Goal: Information Seeking & Learning: Learn about a topic

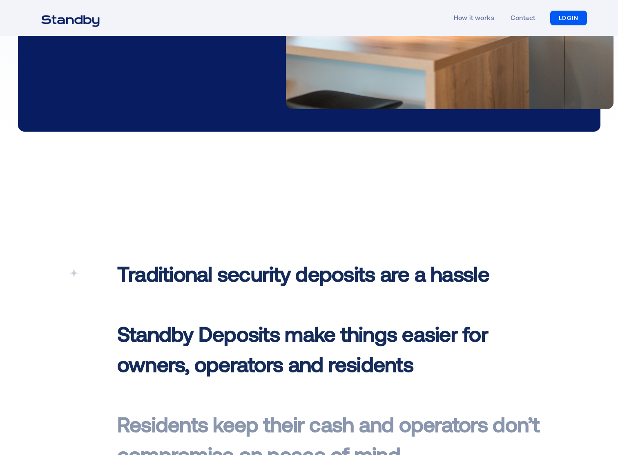
scroll to position [286, 0]
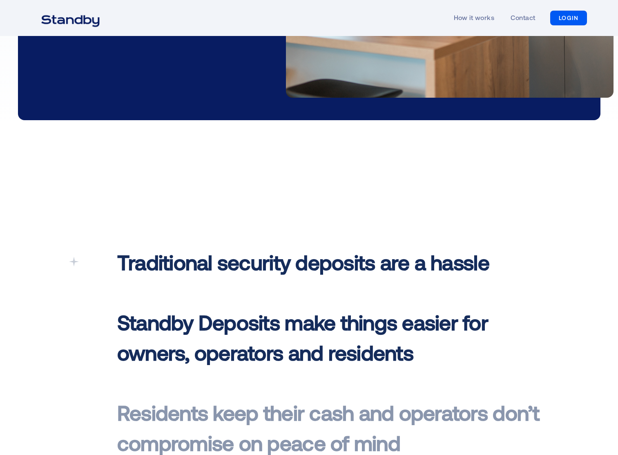
click at [80, 265] on div at bounding box center [89, 356] width 40 height 198
click at [76, 262] on icon at bounding box center [74, 262] width 10 height 10
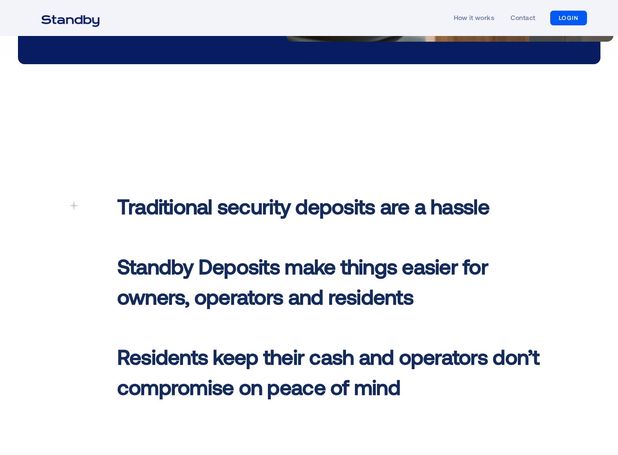
scroll to position [354, 0]
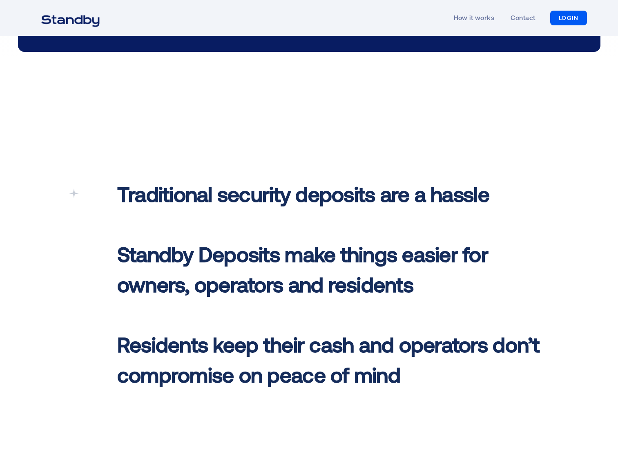
click at [248, 280] on span "Standby Deposits make things easier for owners, operators and residents ‍" at bounding box center [302, 268] width 371 height 55
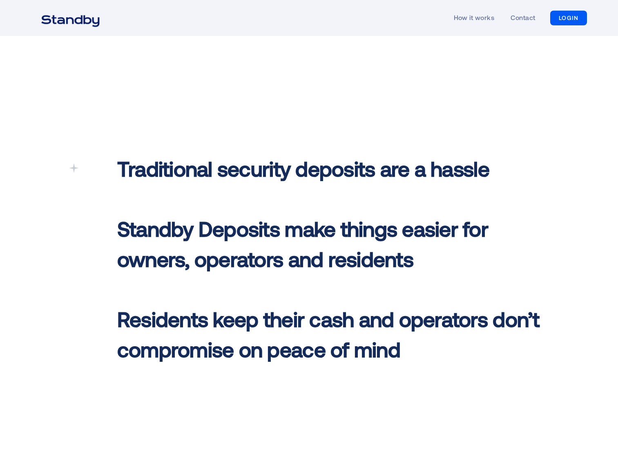
scroll to position [395, 0]
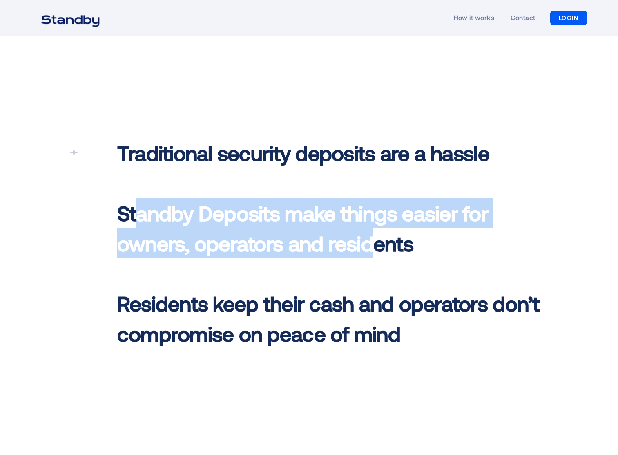
drag, startPoint x: 137, startPoint y: 220, endPoint x: 375, endPoint y: 239, distance: 239.0
click at [375, 239] on span "Standby Deposits make things easier for owners, operators and residents ‍" at bounding box center [302, 227] width 371 height 55
click at [377, 252] on span "Standby Deposits make things easier for owners, operators and residents ‍" at bounding box center [302, 227] width 371 height 55
drag, startPoint x: 414, startPoint y: 250, endPoint x: 120, endPoint y: 226, distance: 295.0
click at [120, 226] on p "Traditional security deposits are a hassle ‍ Standby Deposits make things easie…" at bounding box center [329, 243] width 424 height 210
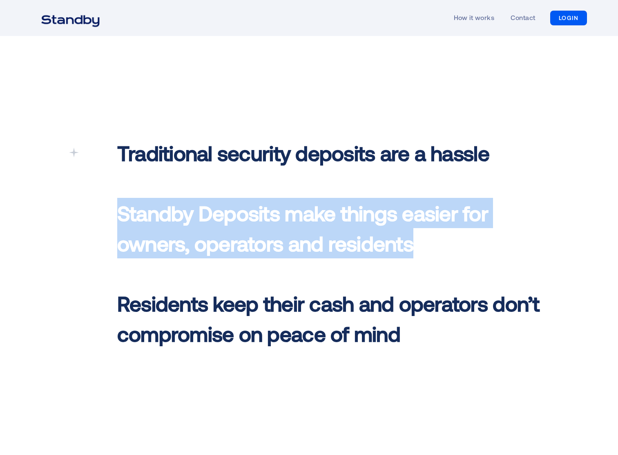
click at [325, 250] on span "Standby Deposits make things easier for owners, operators and residents ‍" at bounding box center [302, 227] width 371 height 55
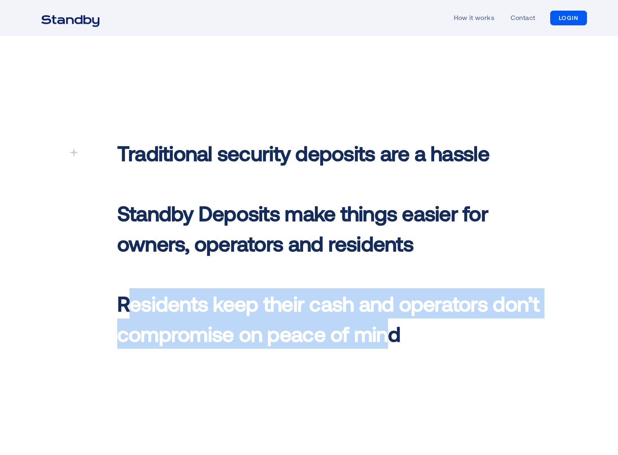
drag, startPoint x: 126, startPoint y: 299, endPoint x: 389, endPoint y: 324, distance: 263.8
click at [389, 324] on span "Residents keep their cash and operators don’t compromise on peace of mind" at bounding box center [328, 317] width 422 height 55
click at [388, 335] on span "Residents keep their cash and operators don’t compromise on peace of mind" at bounding box center [328, 317] width 422 height 55
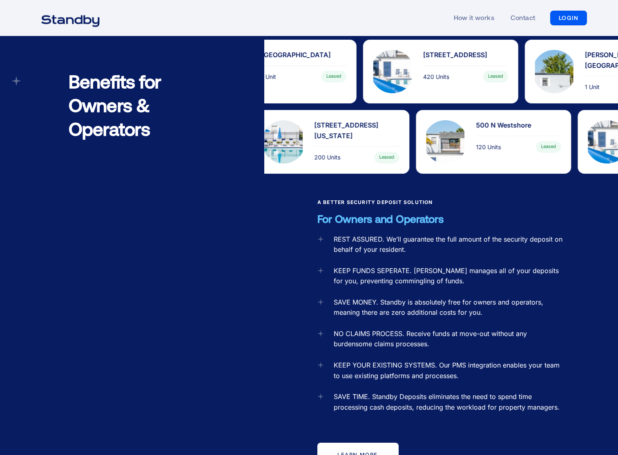
scroll to position [885, 0]
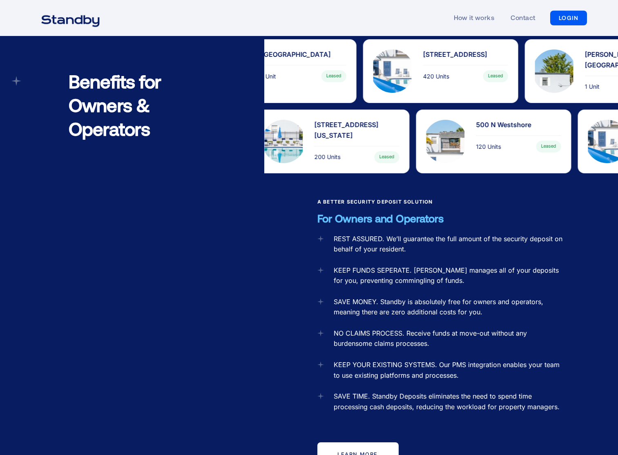
drag, startPoint x: 67, startPoint y: 258, endPoint x: 113, endPoint y: 246, distance: 47.7
click at [67, 258] on div "Benefits for Owners & Operators" at bounding box center [137, 259] width 253 height 555
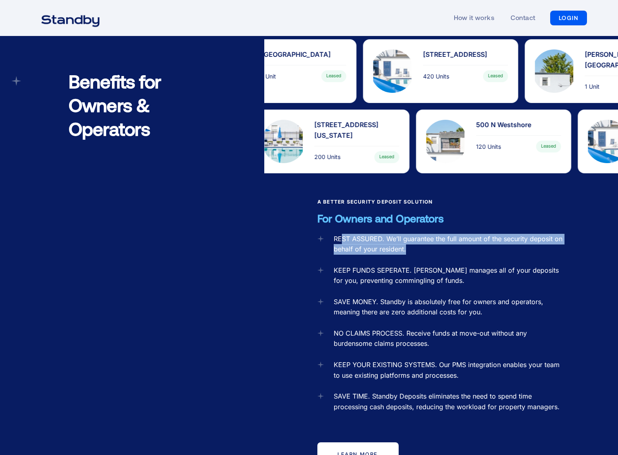
drag, startPoint x: 340, startPoint y: 226, endPoint x: 422, endPoint y: 232, distance: 81.9
click at [422, 234] on div "REST ASSURED. We’ll guarantee the full amount of the security deposit on behalf…" at bounding box center [449, 244] width 231 height 21
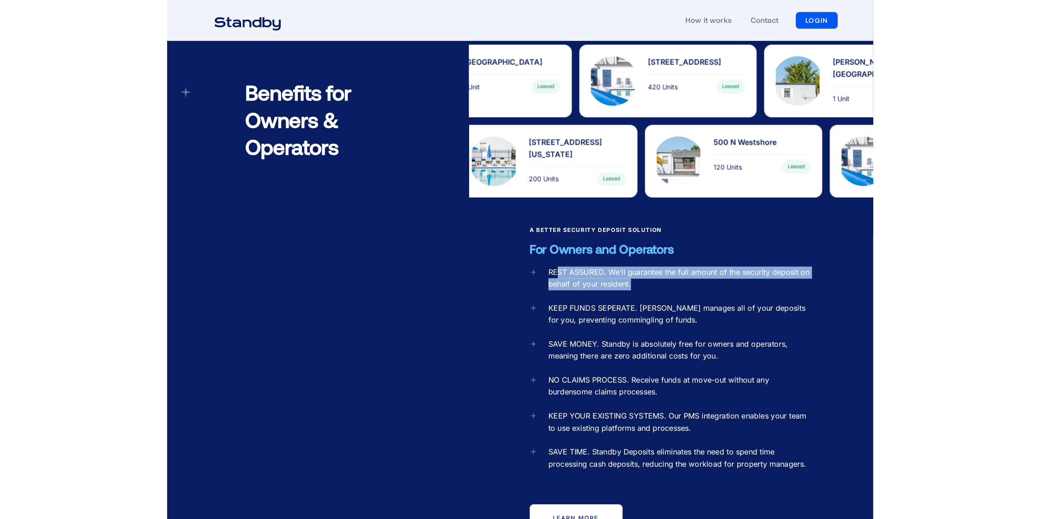
scroll to position [1002, 0]
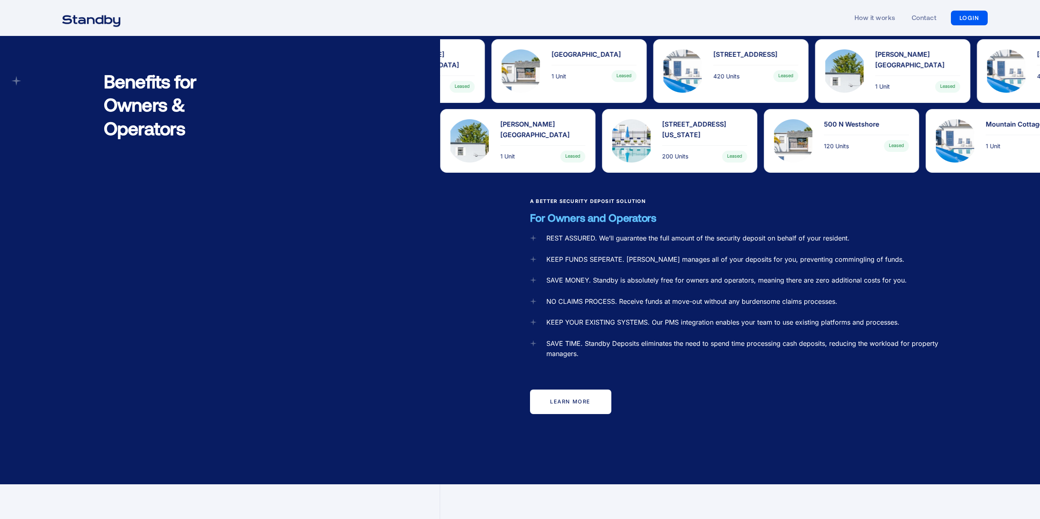
click at [647, 343] on div "SAVE TIME. Standby Deposits eliminates the need to spend time processing cash d…" at bounding box center [748, 349] width 404 height 21
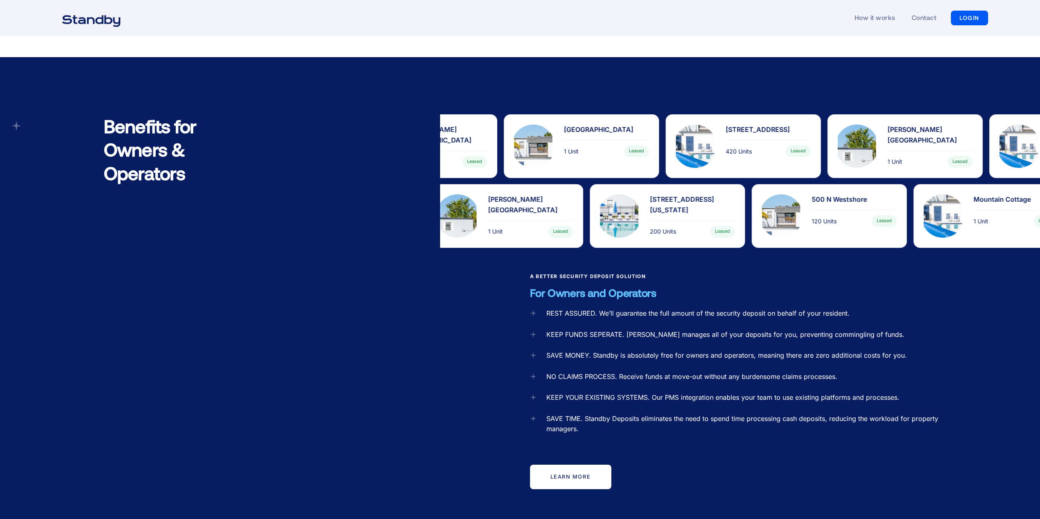
scroll to position [920, 0]
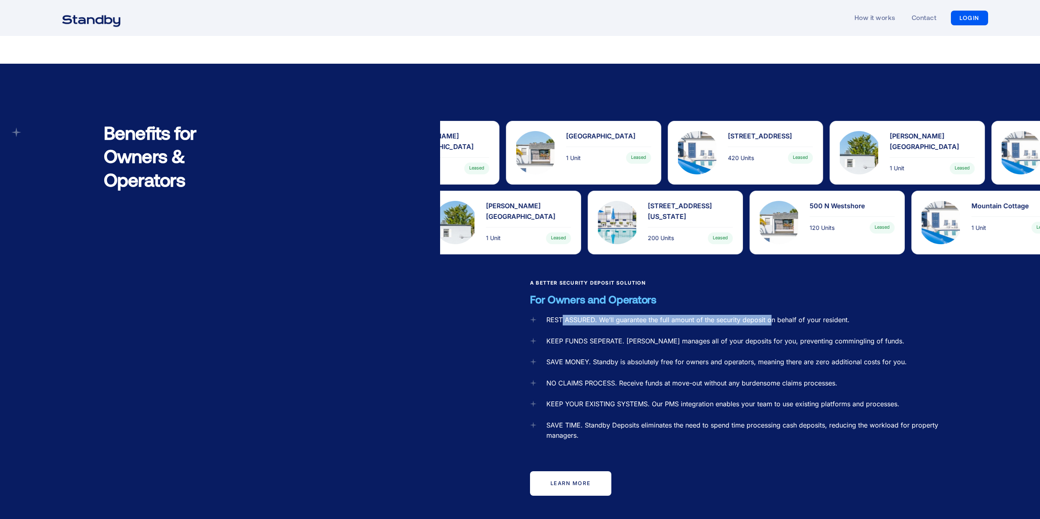
drag, startPoint x: 561, startPoint y: 310, endPoint x: 786, endPoint y: 304, distance: 224.8
click at [772, 315] on div "REST ASSURED. We’ll guarantee the full amount of the security deposit on behalf…" at bounding box center [697, 320] width 303 height 11
click at [786, 315] on div "REST ASSURED. We’ll guarantee the full amount of the security deposit on behalf…" at bounding box center [697, 320] width 303 height 11
drag, startPoint x: 547, startPoint y: 307, endPoint x: 847, endPoint y: 306, distance: 300.3
click at [847, 315] on div "REST ASSURED. We’ll guarantee the full amount of the security deposit on behalf…" at bounding box center [697, 320] width 303 height 11
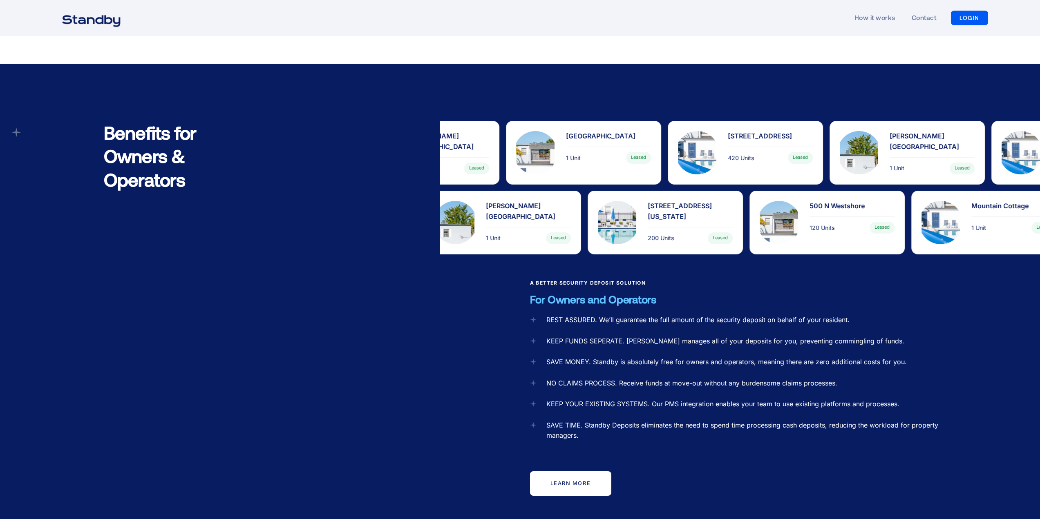
click at [656, 336] on div "KEEP FUNDS SEPERATE. Standby Deposits manages all of your deposits for you, pre…" at bounding box center [725, 341] width 358 height 11
drag, startPoint x: 549, startPoint y: 327, endPoint x: 647, endPoint y: 328, distance: 98.0
click at [647, 336] on div "KEEP FUNDS SEPERATE. Standby Deposits manages all of your deposits for you, pre…" at bounding box center [725, 341] width 358 height 11
drag, startPoint x: 555, startPoint y: 328, endPoint x: 621, endPoint y: 328, distance: 65.8
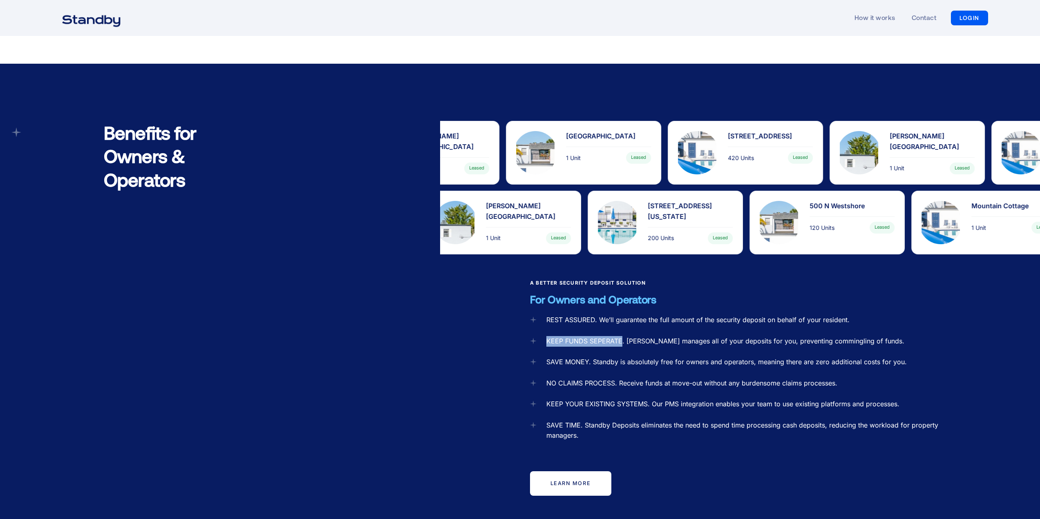
click at [621, 336] on div "KEEP FUNDS SEPERATE. Standby Deposits manages all of your deposits for you, pre…" at bounding box center [717, 341] width 374 height 11
click at [620, 334] on div "REST ASSURED. We’ll guarantee the full amount of the security deposit on behalf…" at bounding box center [740, 412] width 420 height 194
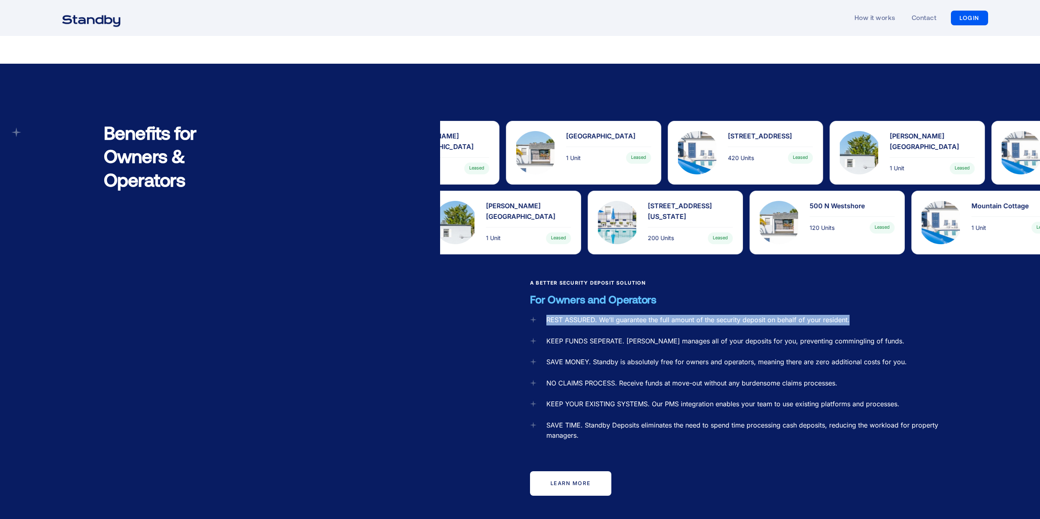
drag, startPoint x: 543, startPoint y: 307, endPoint x: 853, endPoint y: 310, distance: 310.5
click at [853, 315] on div "REST ASSURED. We’ll guarantee the full amount of the security deposit on behalf…" at bounding box center [740, 412] width 420 height 194
drag, startPoint x: 547, startPoint y: 327, endPoint x: 906, endPoint y: 331, distance: 359.1
click at [906, 331] on div "REST ASSURED. We’ll guarantee the full amount of the security deposit on behalf…" at bounding box center [740, 412] width 420 height 194
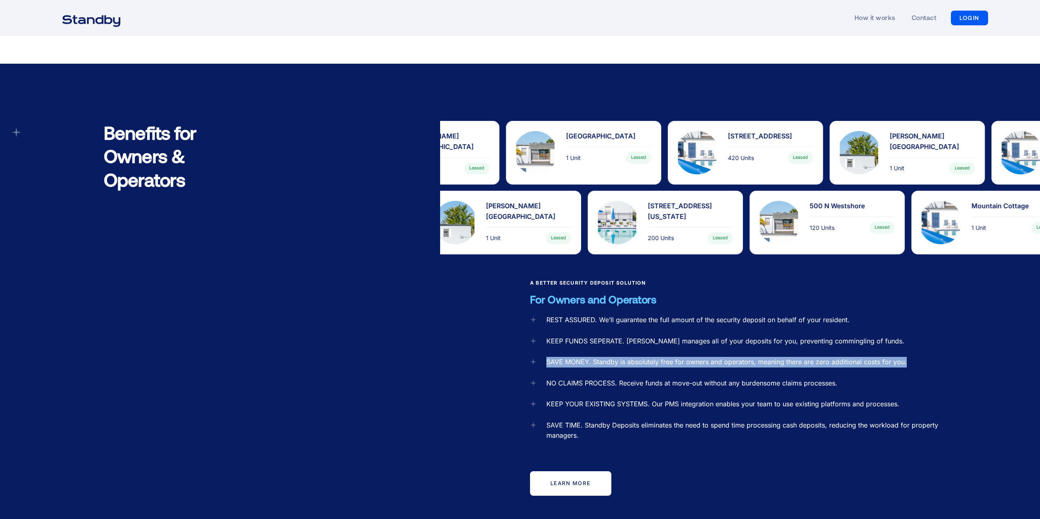
drag, startPoint x: 546, startPoint y: 348, endPoint x: 743, endPoint y: 362, distance: 197.8
click at [908, 346] on div "REST ASSURED. We’ll guarantee the full amount of the security deposit on behalf…" at bounding box center [740, 412] width 420 height 194
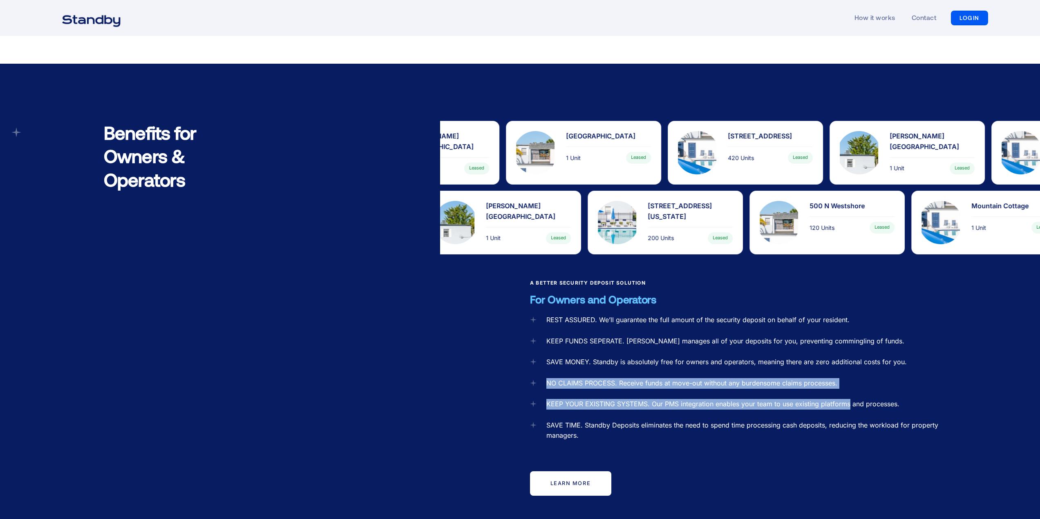
drag, startPoint x: 545, startPoint y: 371, endPoint x: 849, endPoint y: 377, distance: 303.6
click at [849, 377] on div "REST ASSURED. We’ll guarantee the full amount of the security deposit on behalf…" at bounding box center [740, 412] width 420 height 194
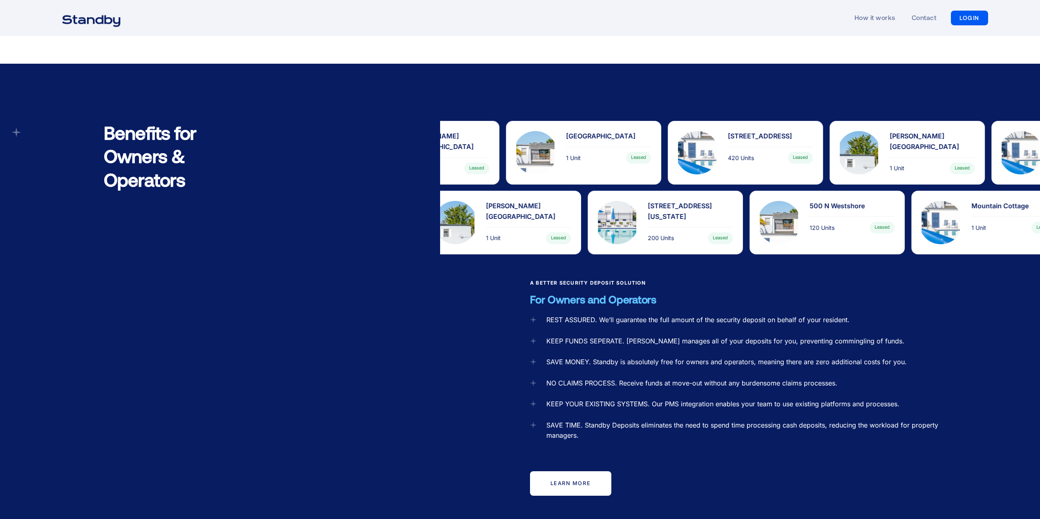
click at [609, 420] on div "SAVE TIME. Standby Deposits eliminates the need to spend time processing cash d…" at bounding box center [748, 430] width 404 height 21
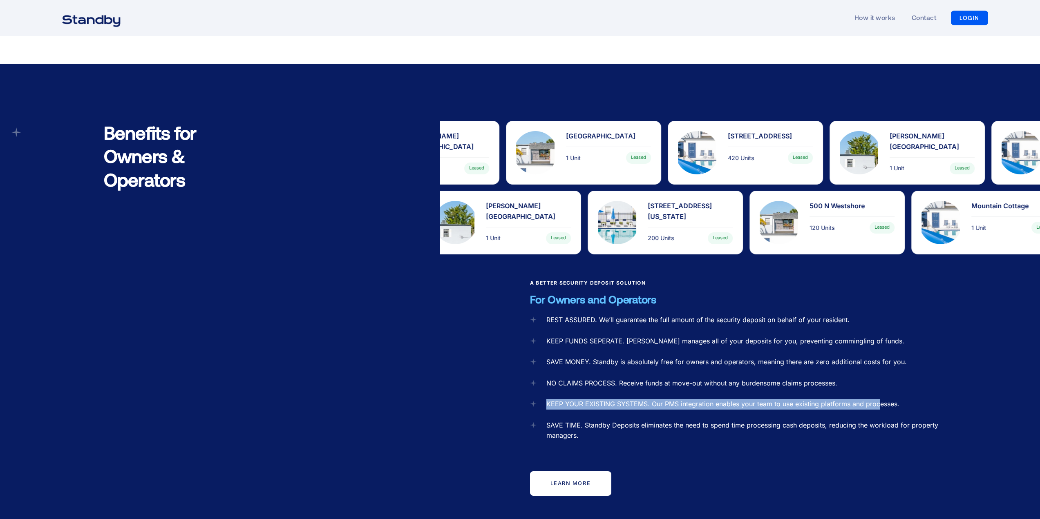
drag, startPoint x: 539, startPoint y: 391, endPoint x: 879, endPoint y: 396, distance: 339.9
click at [879, 396] on div "REST ASSURED. We’ll guarantee the full amount of the security deposit on behalf…" at bounding box center [740, 412] width 420 height 194
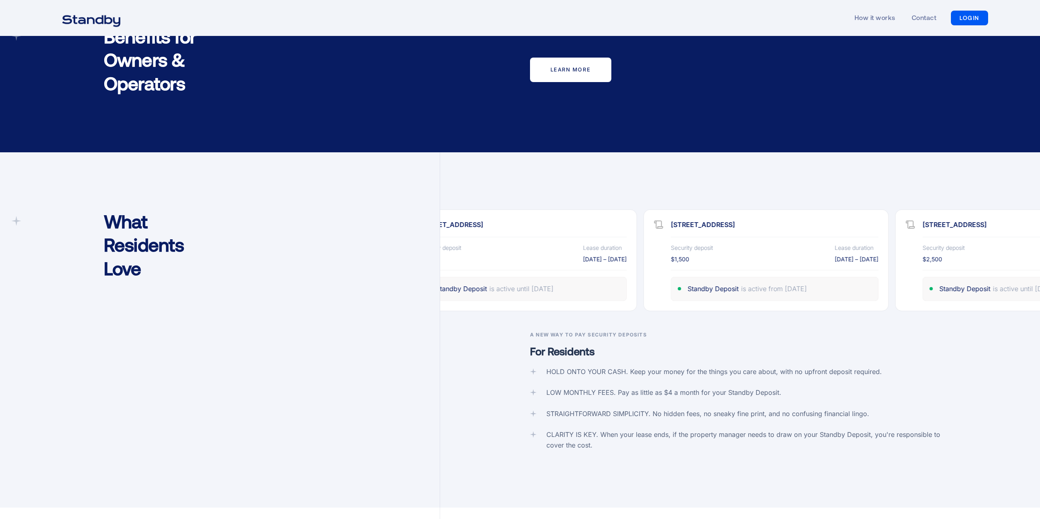
scroll to position [1342, 0]
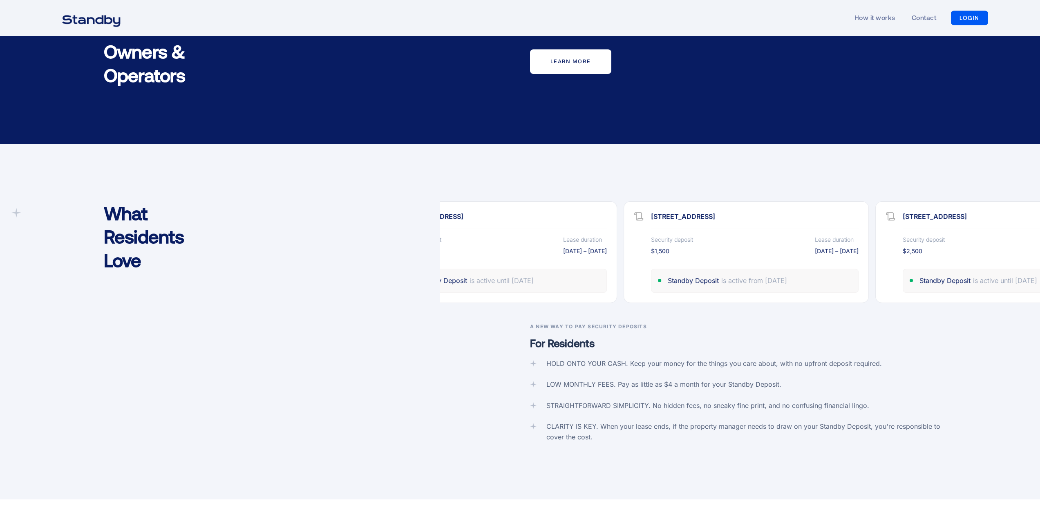
drag, startPoint x: 409, startPoint y: 437, endPoint x: 395, endPoint y: 423, distance: 19.9
click at [409, 437] on div "What Residents Love" at bounding box center [225, 322] width 429 height 356
drag, startPoint x: 307, startPoint y: 404, endPoint x: 332, endPoint y: 427, distance: 34.1
click at [307, 404] on div "What Residents Love" at bounding box center [225, 322] width 429 height 356
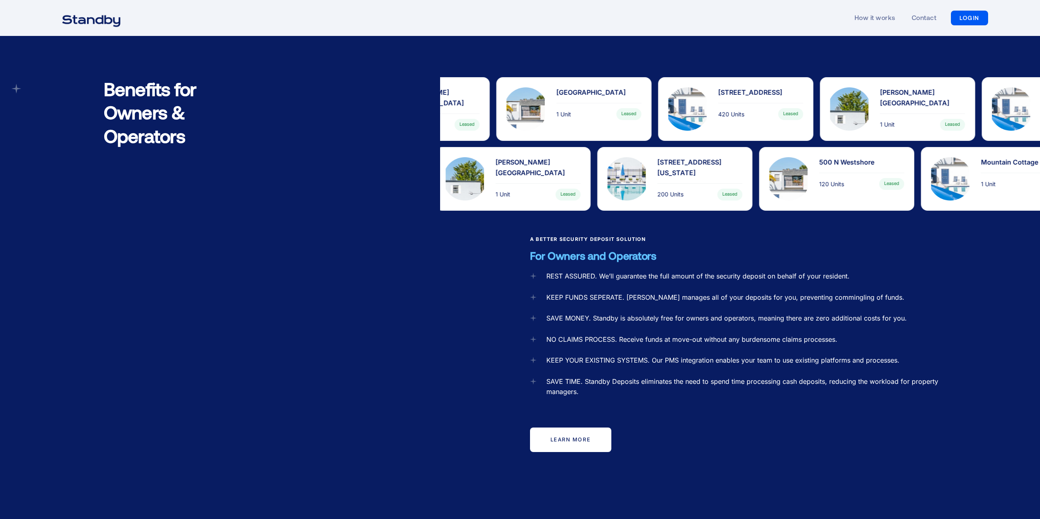
scroll to position [961, 0]
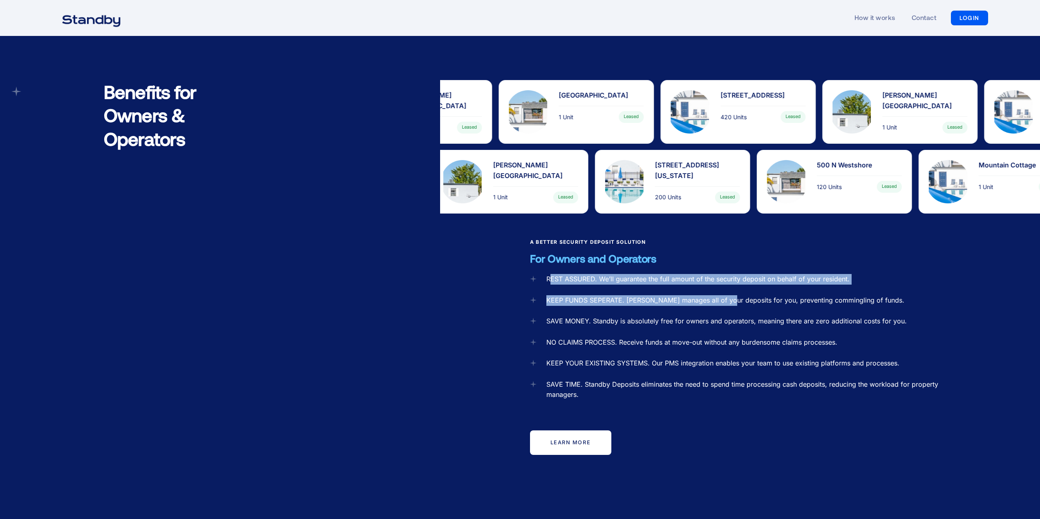
drag, startPoint x: 551, startPoint y: 267, endPoint x: 726, endPoint y: 281, distance: 175.8
click at [726, 281] on div "REST ASSURED. We’ll guarantee the full amount of the security deposit on behalf…" at bounding box center [740, 371] width 420 height 194
click at [574, 295] on div "KEEP FUNDS SEPERATE. Standby Deposits manages all of your deposits for you, pre…" at bounding box center [725, 300] width 358 height 11
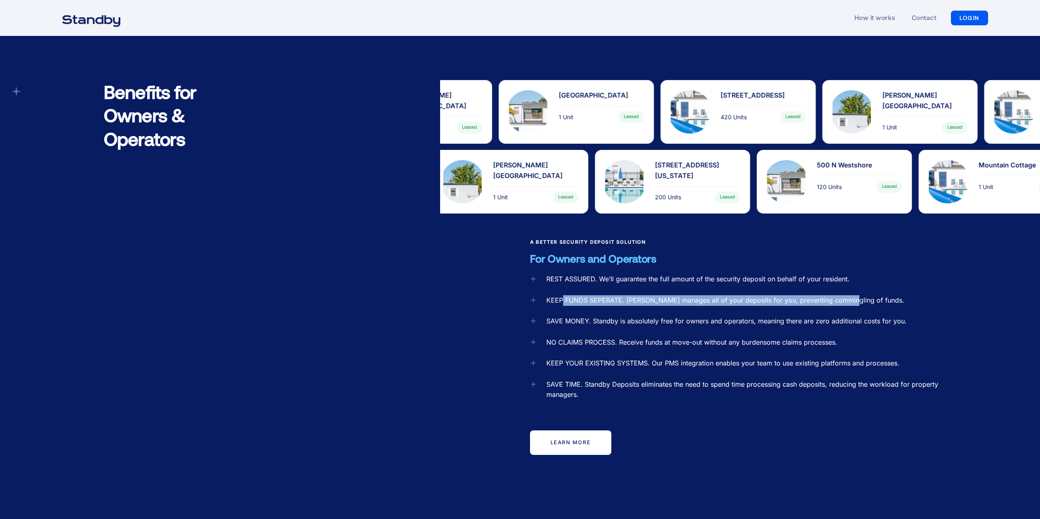
drag, startPoint x: 562, startPoint y: 288, endPoint x: 847, endPoint y: 293, distance: 285.2
click at [847, 293] on div "REST ASSURED. We’ll guarantee the full amount of the security deposit on behalf…" at bounding box center [740, 371] width 420 height 194
click at [638, 316] on div "SAVE MONEY. Standby is absolutely free for owners and operators, meaning there …" at bounding box center [726, 321] width 360 height 11
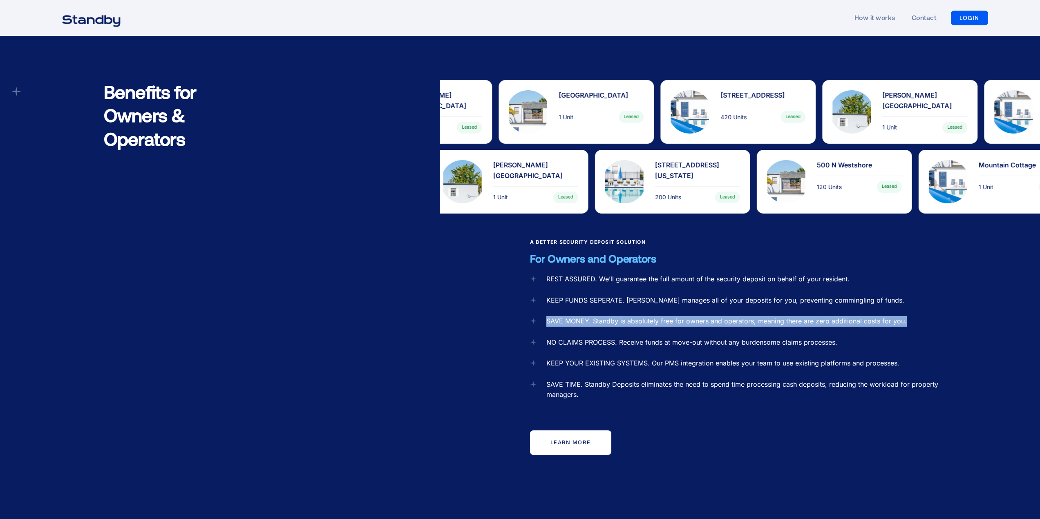
drag, startPoint x: 547, startPoint y: 309, endPoint x: 936, endPoint y: 318, distance: 389.4
click at [936, 318] on div "REST ASSURED. We’ll guarantee the full amount of the security deposit on behalf…" at bounding box center [740, 371] width 420 height 194
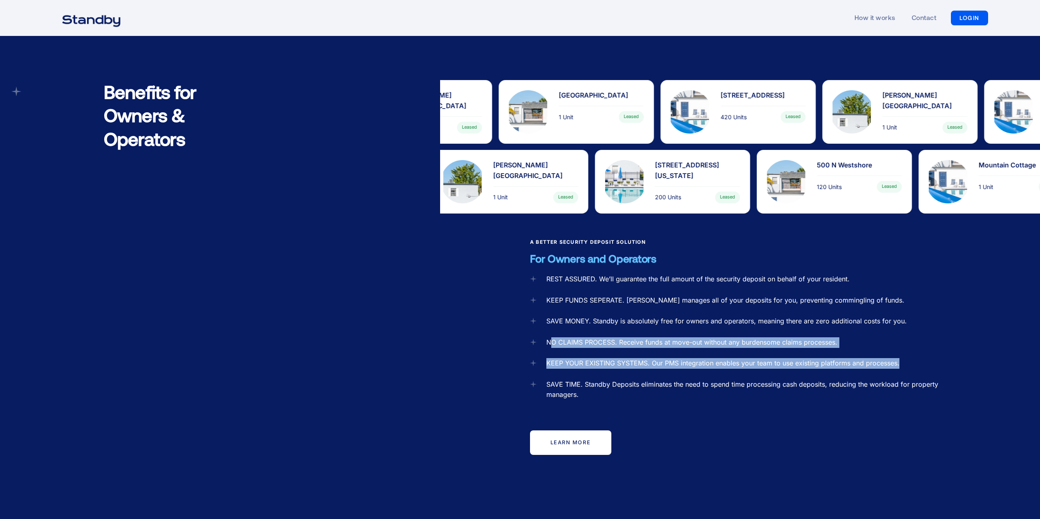
drag, startPoint x: 549, startPoint y: 333, endPoint x: 900, endPoint y: 330, distance: 350.1
click at [900, 330] on div "REST ASSURED. We’ll guarantee the full amount of the security deposit on behalf…" at bounding box center [740, 371] width 420 height 194
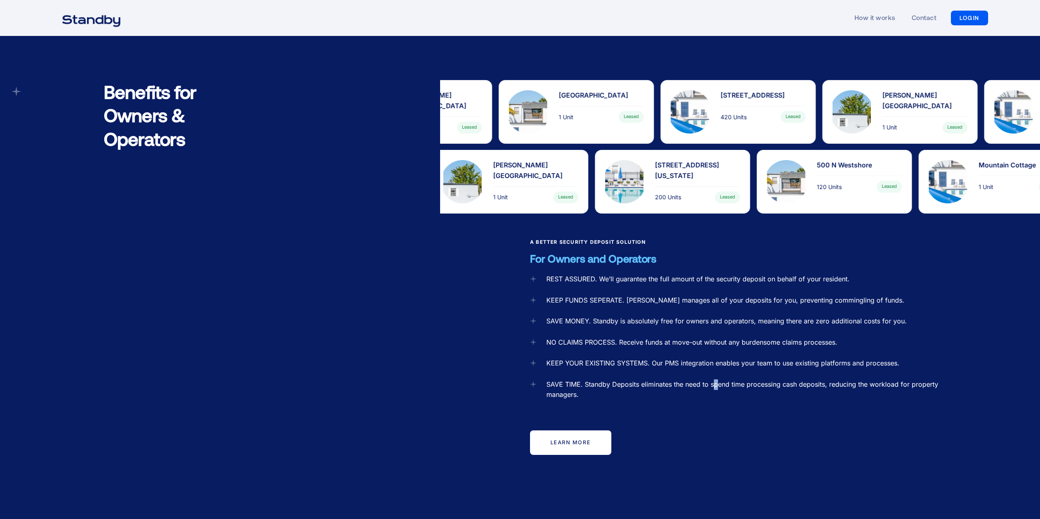
click at [715, 363] on div "REST ASSURED. We’ll guarantee the full amount of the security deposit on behalf…" at bounding box center [740, 371] width 420 height 194
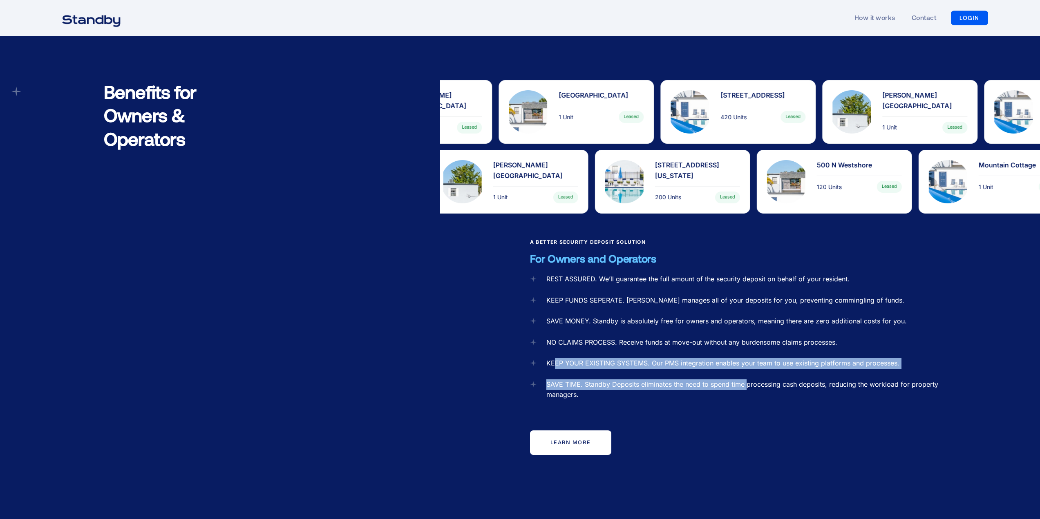
drag, startPoint x: 553, startPoint y: 355, endPoint x: 770, endPoint y: 364, distance: 217.1
click at [770, 364] on div "REST ASSURED. We’ll guarantee the full amount of the security deposit on behalf…" at bounding box center [740, 371] width 420 height 194
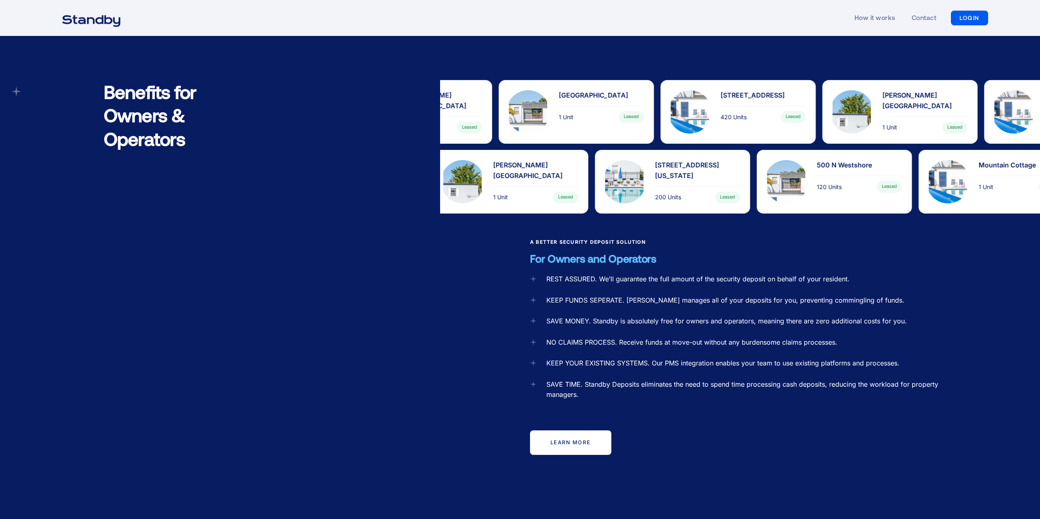
click at [697, 397] on div "REST ASSURED. We’ll guarantee the full amount of the security deposit on behalf…" at bounding box center [740, 371] width 420 height 194
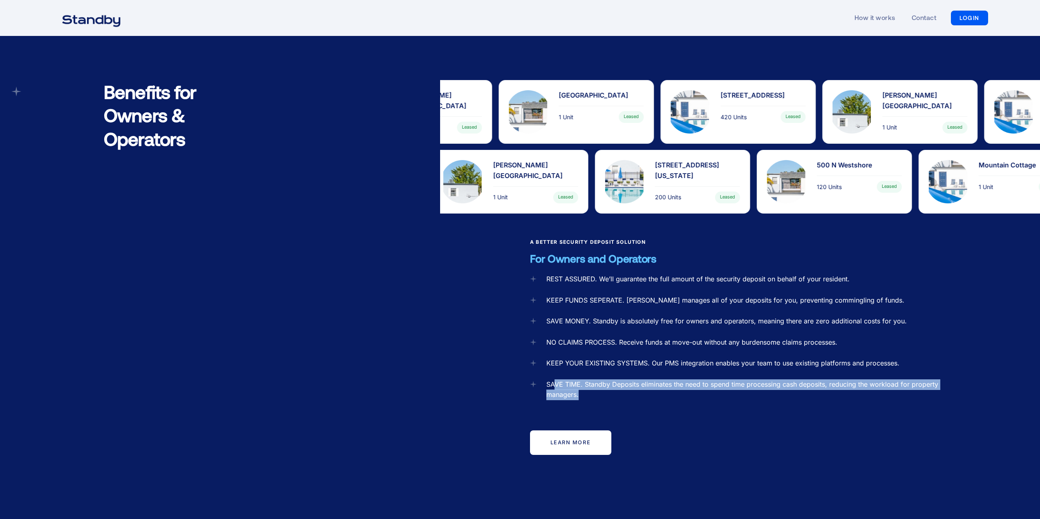
drag, startPoint x: 555, startPoint y: 370, endPoint x: 644, endPoint y: 377, distance: 89.4
click at [644, 380] on div "SAVE TIME. Standby Deposits eliminates the need to spend time processing cash d…" at bounding box center [748, 390] width 404 height 21
click at [632, 380] on div "SAVE TIME. Standby Deposits eliminates the need to spend time processing cash d…" at bounding box center [748, 390] width 404 height 21
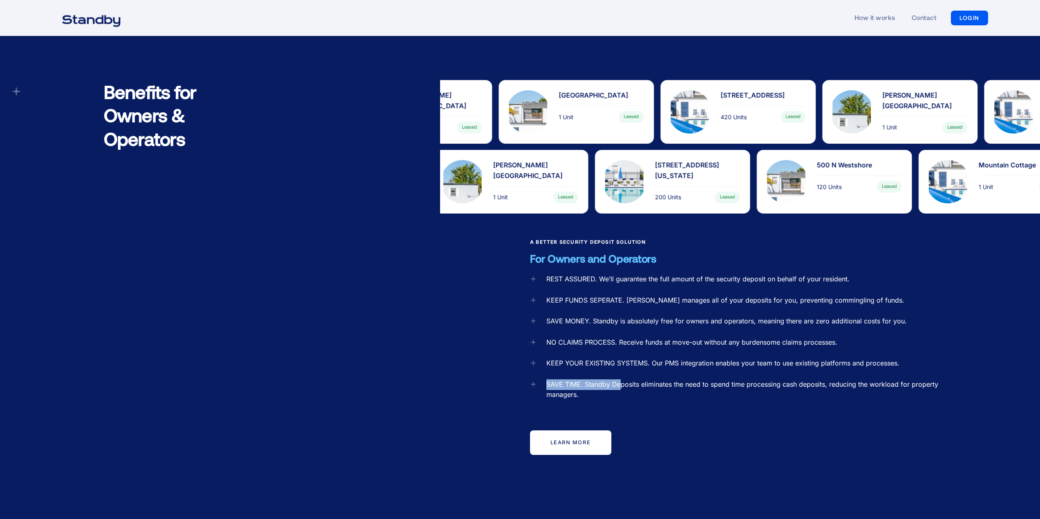
drag, startPoint x: 541, startPoint y: 373, endPoint x: 620, endPoint y: 375, distance: 78.9
click at [620, 380] on div "SAVE TIME. Standby Deposits eliminates the need to spend time processing cash d…" at bounding box center [740, 390] width 420 height 21
click at [620, 380] on div "SAVE TIME. Standby Deposits eliminates the need to spend time processing cash d…" at bounding box center [748, 390] width 404 height 21
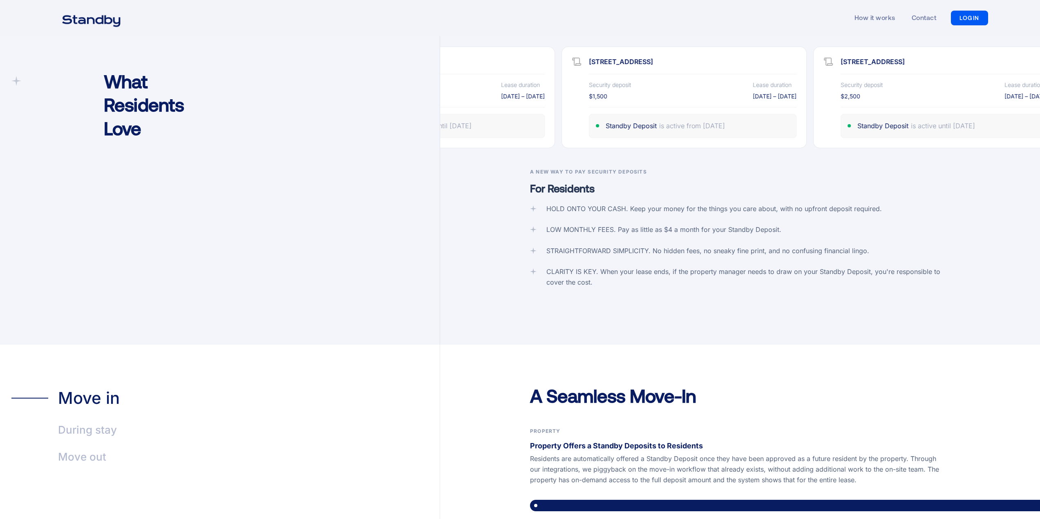
scroll to position [1492, 0]
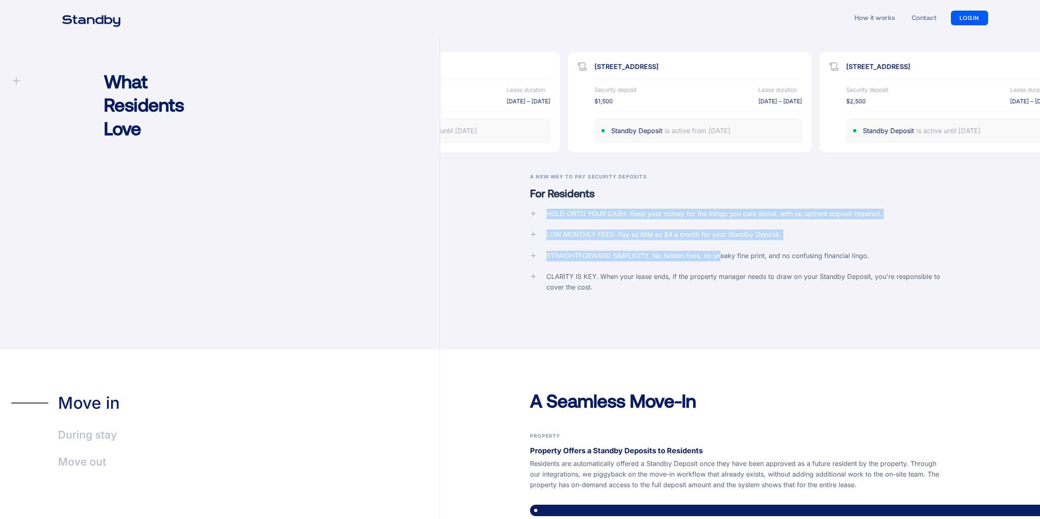
drag, startPoint x: 527, startPoint y: 188, endPoint x: 721, endPoint y: 232, distance: 199.9
click at [721, 232] on div "A New Way To Pay Security Deposits For Residents HOLD ONTO YOUR CASH. Keep your…" at bounding box center [740, 261] width 600 height 177
click at [637, 251] on div "STRAIGHTFORWARD SIMPLICITY. No hidden fees, no sneaky fine print, and no confus…" at bounding box center [707, 256] width 323 height 11
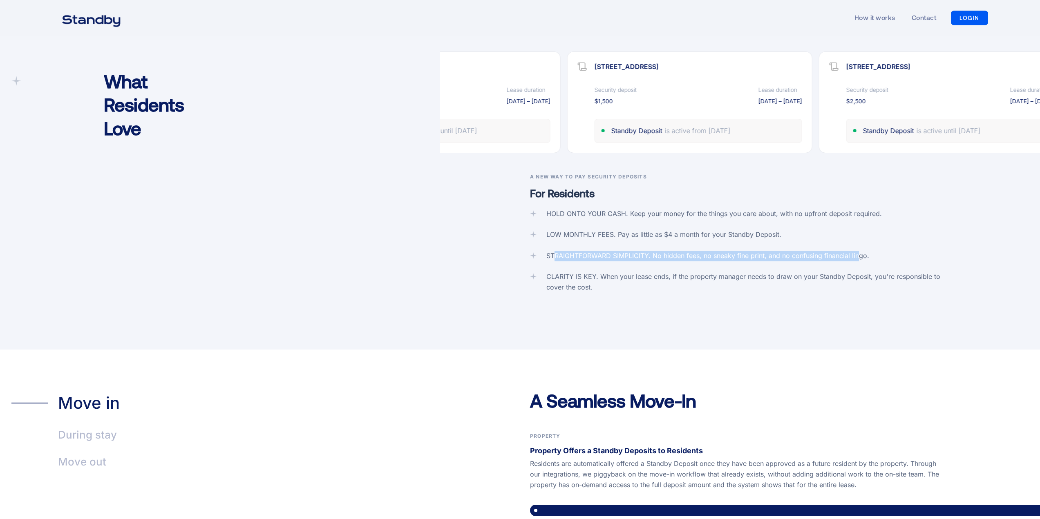
drag, startPoint x: 555, startPoint y: 241, endPoint x: 862, endPoint y: 238, distance: 306.8
click at [862, 251] on div "STRAIGHTFORWARD SIMPLICITY. No hidden fees, no sneaky fine print, and no confus…" at bounding box center [707, 256] width 323 height 11
click at [861, 248] on div "HOLD ONTO YOUR CASH. Keep your money for the things you care about, with no upf…" at bounding box center [740, 251] width 420 height 84
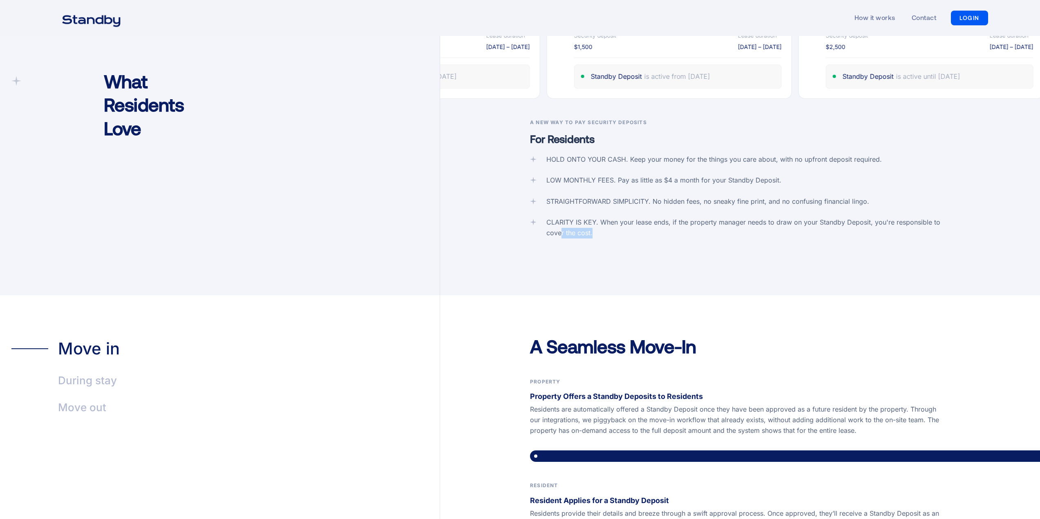
drag, startPoint x: 605, startPoint y: 221, endPoint x: 627, endPoint y: 223, distance: 22.5
click at [627, 223] on div "CLARITY IS KEY. When your lease ends, if the property manager needs to draw on …" at bounding box center [748, 227] width 404 height 21
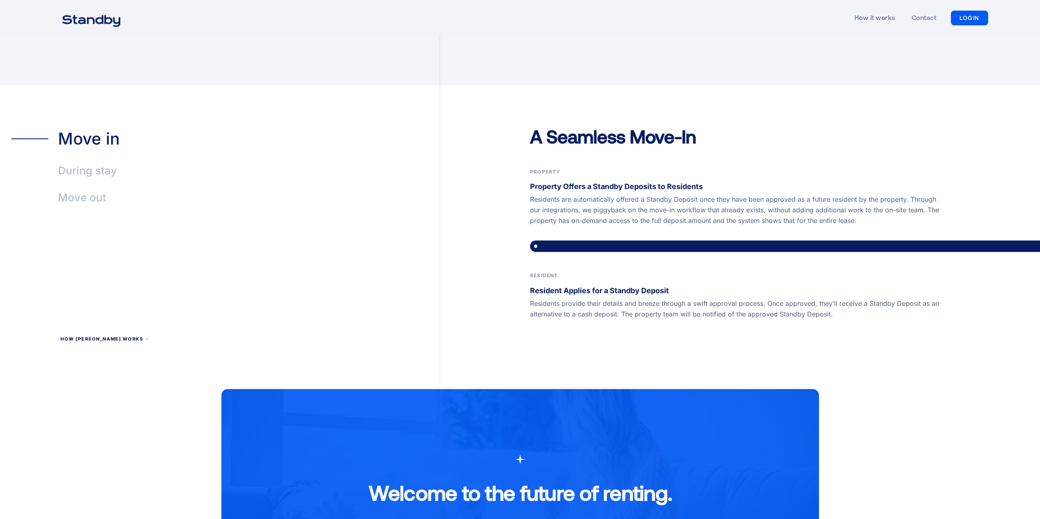
scroll to position [1750, 0]
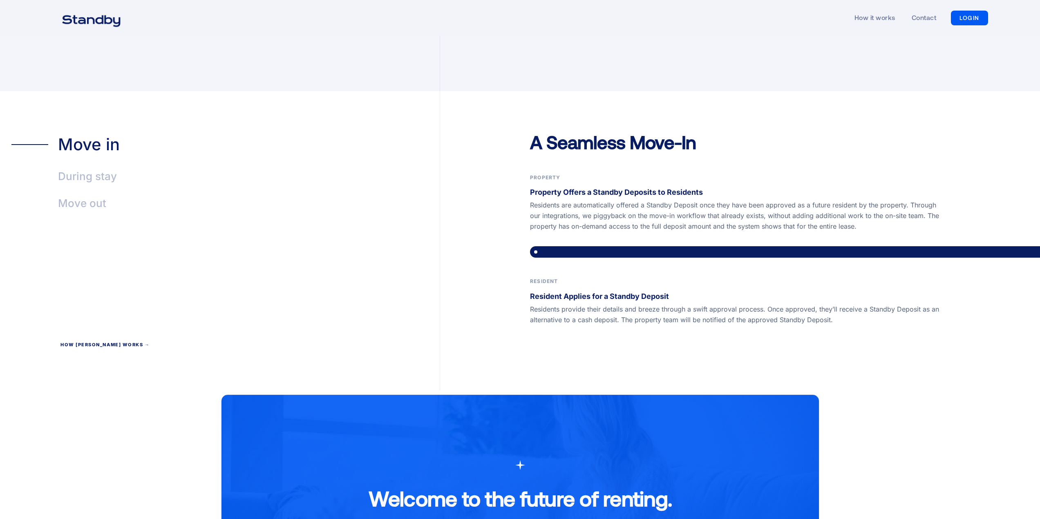
click at [97, 167] on div "During stay" at bounding box center [87, 176] width 59 height 19
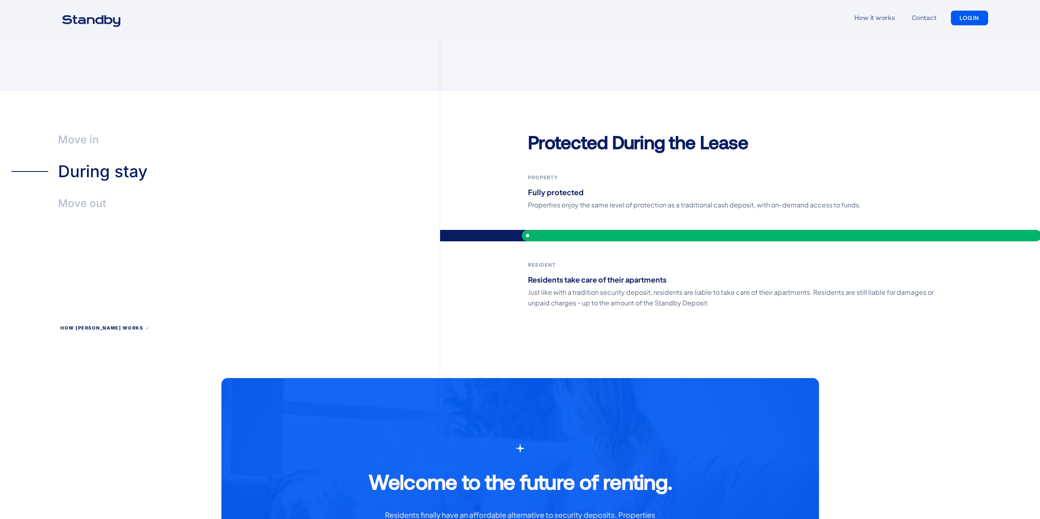
click at [86, 196] on div "Move out" at bounding box center [82, 203] width 48 height 19
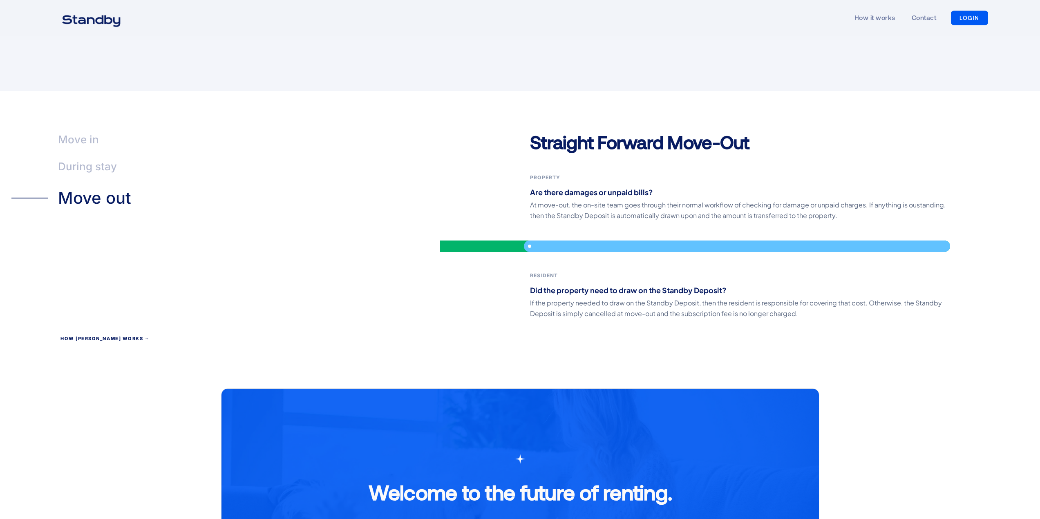
click at [81, 130] on div "Move in" at bounding box center [78, 139] width 41 height 19
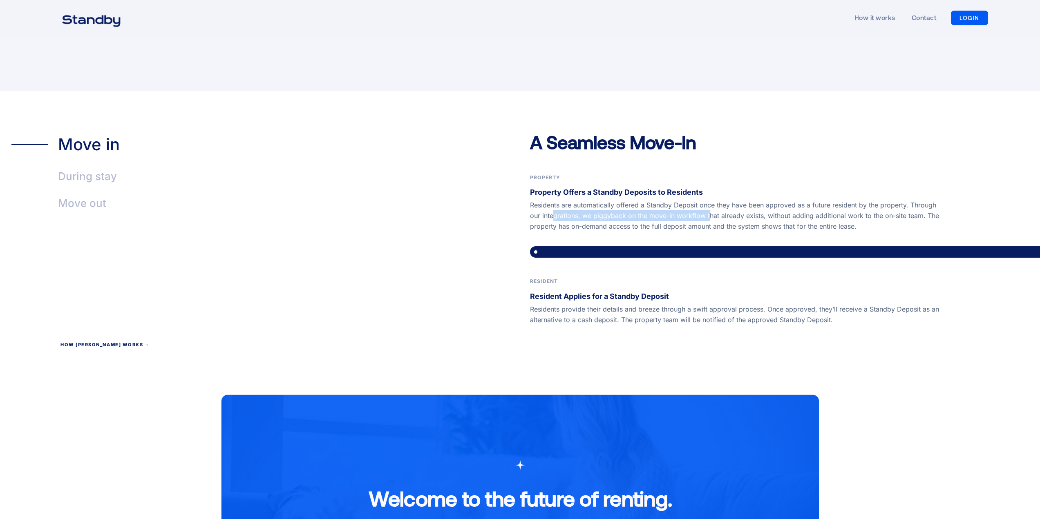
drag, startPoint x: 664, startPoint y: 200, endPoint x: 708, endPoint y: 205, distance: 43.6
click at [708, 205] on p "Residents are automatically offered a Standby Deposit once they have been appro…" at bounding box center [740, 216] width 420 height 32
click at [714, 201] on p "Residents are automatically offered a Standby Deposit once they have been appro…" at bounding box center [740, 216] width 420 height 32
drag, startPoint x: 775, startPoint y: 189, endPoint x: 805, endPoint y: 205, distance: 34.7
click at [805, 205] on p "Residents are automatically offered a Standby Deposit once they have been appro…" at bounding box center [740, 216] width 420 height 32
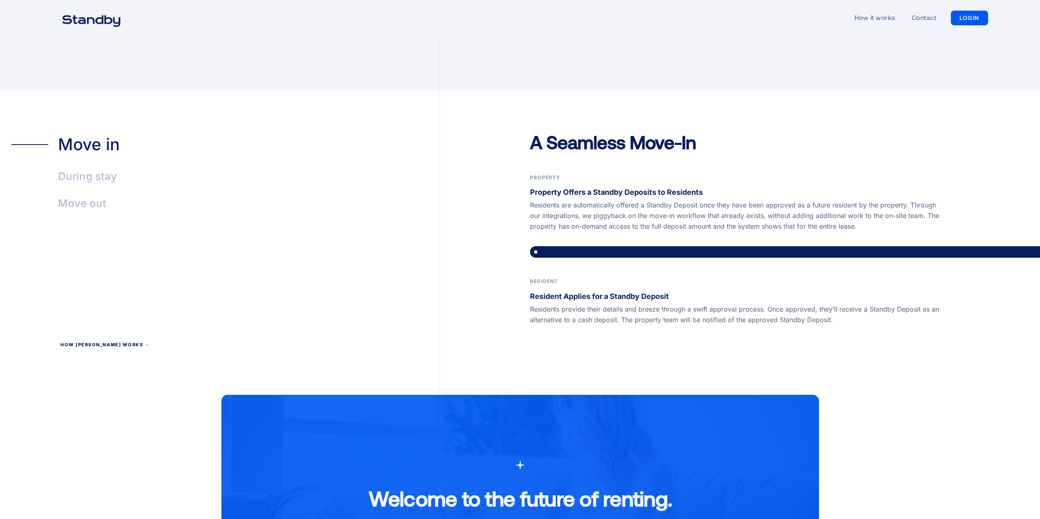
click at [559, 200] on p "Residents are automatically offered a Standby Deposit once they have been appro…" at bounding box center [740, 216] width 420 height 32
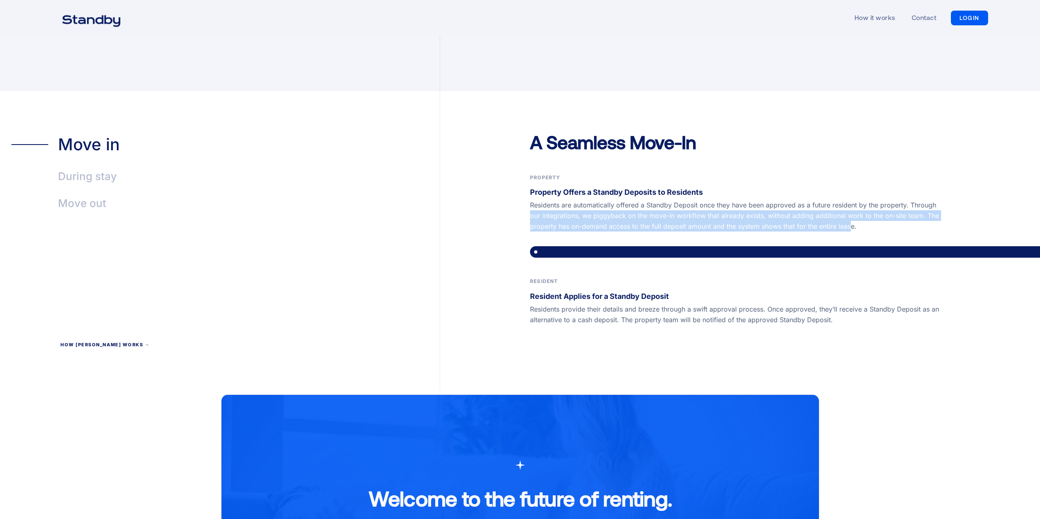
drag, startPoint x: 530, startPoint y: 203, endPoint x: 851, endPoint y: 216, distance: 320.5
click at [851, 216] on p "Residents are automatically offered a Standby Deposit once they have been appro…" at bounding box center [740, 216] width 420 height 32
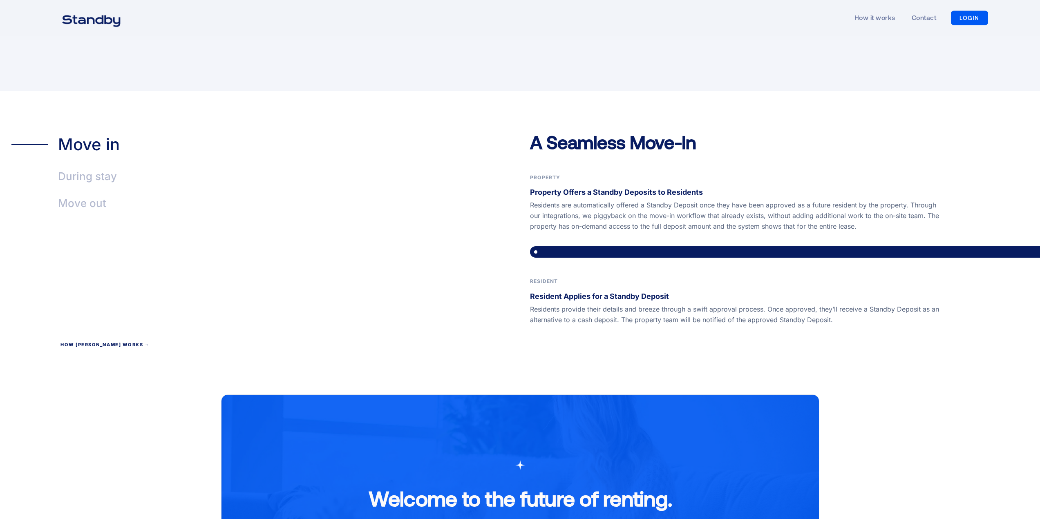
click at [705, 304] on p "Residents provide their details and breeze through a swift approval process. On…" at bounding box center [740, 314] width 420 height 21
drag, startPoint x: 531, startPoint y: 282, endPoint x: 731, endPoint y: 288, distance: 199.9
click at [731, 290] on p "Resident Applies for a Standby Deposit" at bounding box center [740, 296] width 420 height 12
click at [592, 292] on strong "Resident Applies for a Standby Deposit" at bounding box center [599, 296] width 139 height 9
drag, startPoint x: 531, startPoint y: 296, endPoint x: 866, endPoint y: 306, distance: 335.5
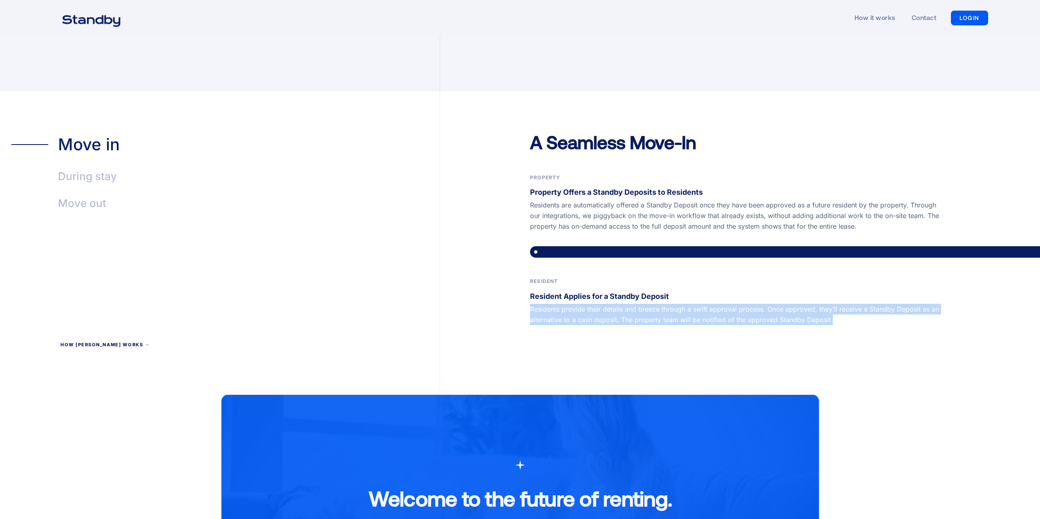
click at [866, 306] on p "Residents provide their details and breeze through a swift approval process. On…" at bounding box center [740, 314] width 420 height 21
click at [107, 167] on div "During stay" at bounding box center [87, 176] width 59 height 19
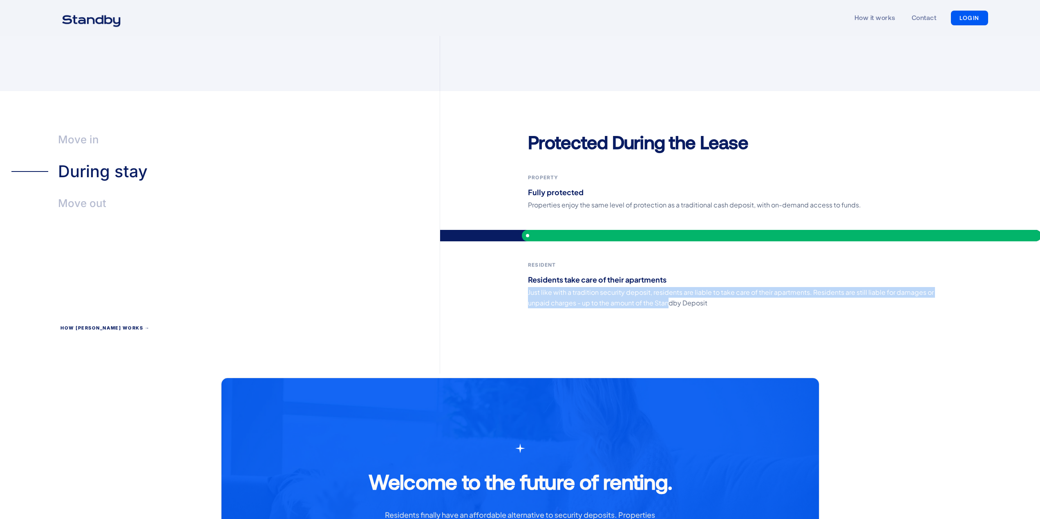
drag, startPoint x: 525, startPoint y: 279, endPoint x: 669, endPoint y: 288, distance: 144.5
click at [669, 288] on div "Protected During the Lease Property Fully protected Properties enjoy the same l…" at bounding box center [733, 251] width 586 height 243
click at [665, 291] on p "Just like with a tradition security deposit, residents are liable to take care …" at bounding box center [733, 297] width 411 height 21
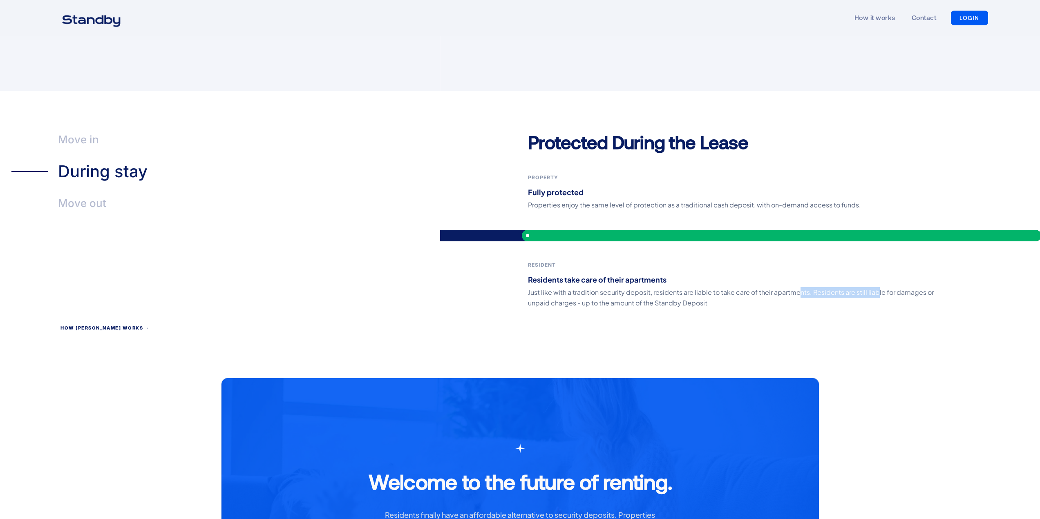
drag, startPoint x: 796, startPoint y: 276, endPoint x: 874, endPoint y: 284, distance: 78.9
click at [874, 287] on p "Just like with a tradition security deposit, residents are liable to take care …" at bounding box center [733, 297] width 411 height 21
click at [853, 297] on div "Protected During the Lease Property Fully protected Properties enjoy the same l…" at bounding box center [733, 251] width 586 height 243
click at [78, 194] on div "Move out" at bounding box center [82, 203] width 48 height 19
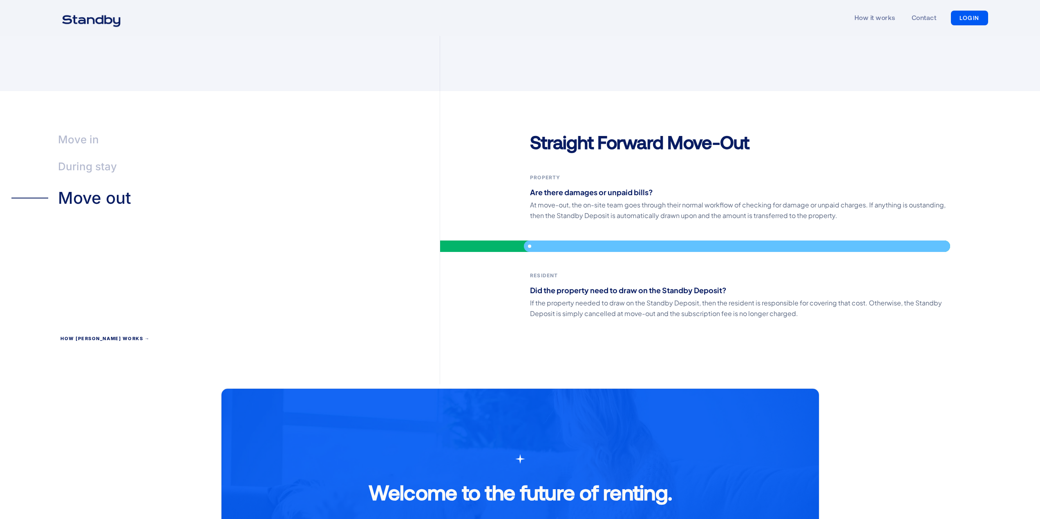
drag, startPoint x: 545, startPoint y: 196, endPoint x: 534, endPoint y: 190, distance: 11.9
click at [545, 200] on p "At move-out, the on-site team goes through their normal workflow of checking fo…" at bounding box center [740, 210] width 420 height 21
drag, startPoint x: 532, startPoint y: 190, endPoint x: 675, endPoint y: 193, distance: 142.6
click at [675, 200] on p "At move-out, the on-site team goes through their normal workflow of checking fo…" at bounding box center [740, 210] width 420 height 21
click at [669, 200] on p "At move-out, the on-site team goes through their normal workflow of checking fo…" at bounding box center [740, 210] width 420 height 21
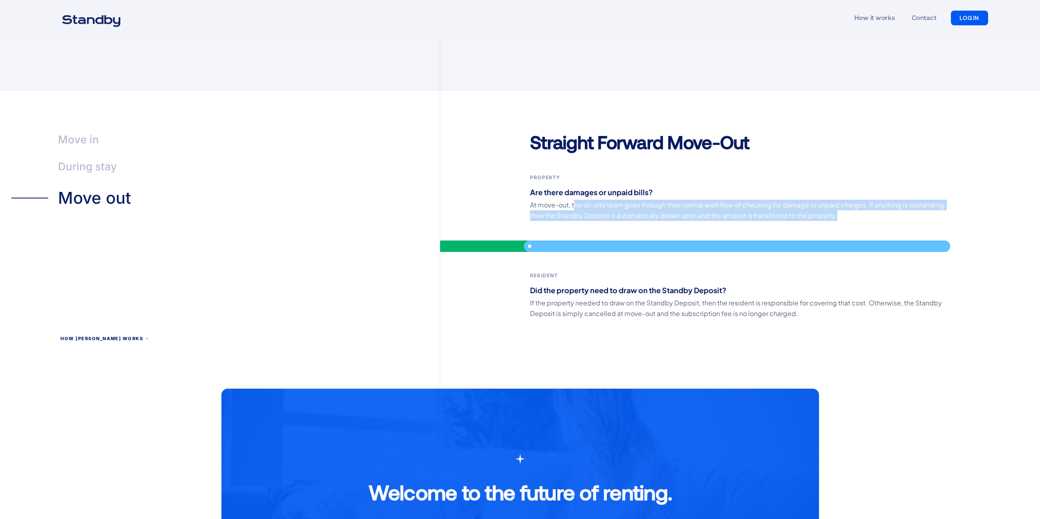
drag, startPoint x: 573, startPoint y: 191, endPoint x: 848, endPoint y: 207, distance: 275.8
click at [848, 207] on p "At move-out, the on-site team goes through their normal workflow of checking fo…" at bounding box center [740, 210] width 420 height 21
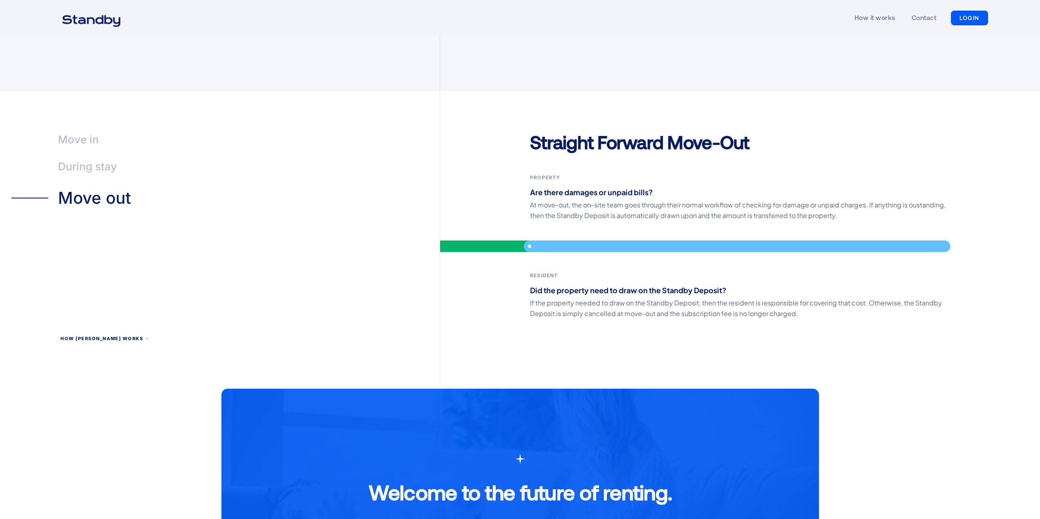
click at [687, 298] on p "If the property needed to draw on the Standby Deposit, then the resident is res…" at bounding box center [740, 308] width 420 height 21
drag, startPoint x: 534, startPoint y: 279, endPoint x: 622, endPoint y: 288, distance: 88.7
click at [622, 288] on div "Resident Did the property need to draw on the Standby Deposit? If the property …" at bounding box center [740, 295] width 420 height 47
click at [616, 298] on p "If the property needed to draw on the Standby Deposit, then the resident is res…" at bounding box center [740, 308] width 420 height 21
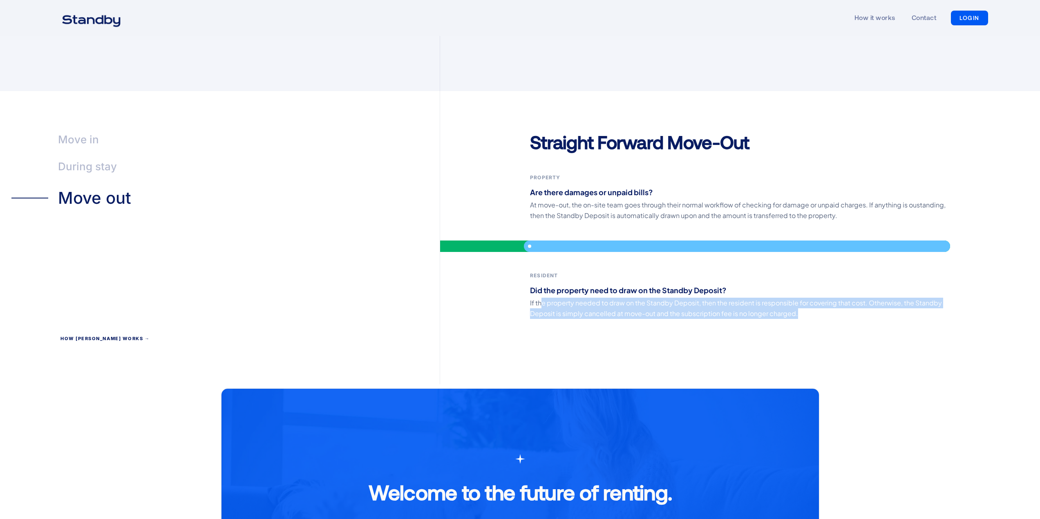
drag, startPoint x: 540, startPoint y: 290, endPoint x: 882, endPoint y: 307, distance: 342.4
click at [882, 307] on div "Straight Forward Move-Out Property Are there damages or unpaid bills? At move-o…" at bounding box center [740, 257] width 600 height 254
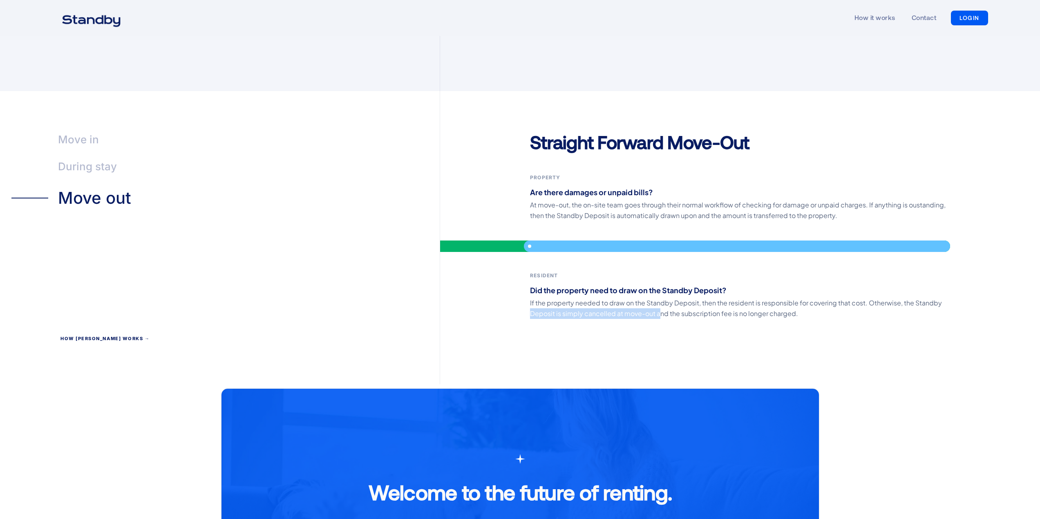
drag, startPoint x: 521, startPoint y: 306, endPoint x: 658, endPoint y: 306, distance: 136.4
click at [658, 306] on div "Straight Forward Move-Out Property Are there damages or unpaid bills? At move-o…" at bounding box center [740, 257] width 600 height 254
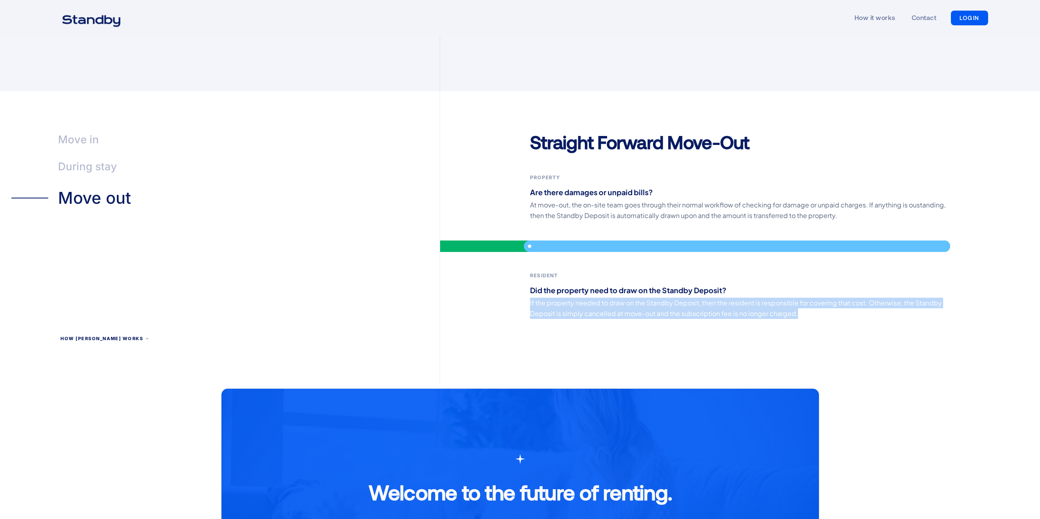
drag, startPoint x: 529, startPoint y: 288, endPoint x: 932, endPoint y: 301, distance: 403.4
click at [936, 301] on div "Straight Forward Move-Out Property Are there damages or unpaid bills? At move-o…" at bounding box center [740, 257] width 600 height 254
click at [840, 321] on div "Straight Forward Move-Out Property Are there damages or unpaid bills? At move-o…" at bounding box center [740, 257] width 600 height 254
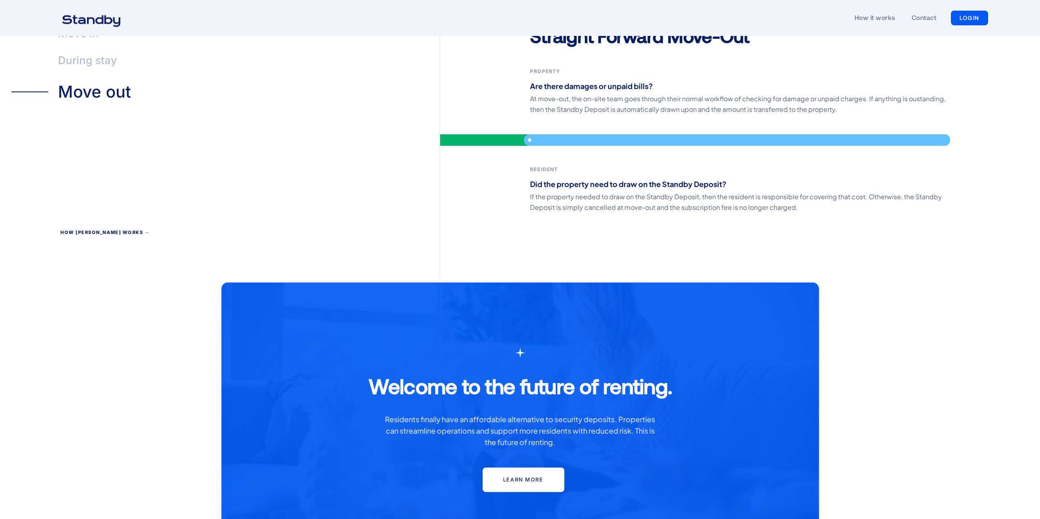
scroll to position [1982, 0]
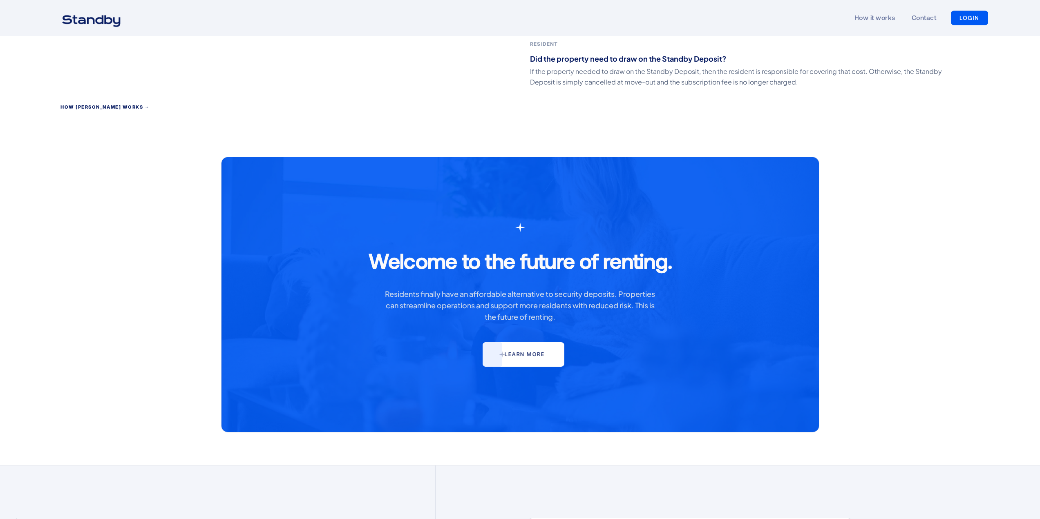
click at [508, 351] on div "Learn more" at bounding box center [525, 354] width 40 height 7
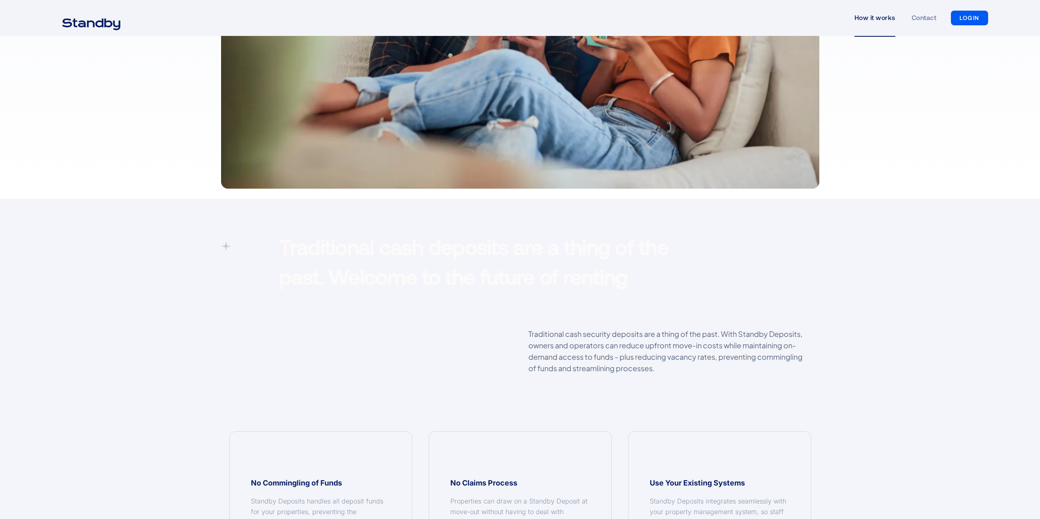
scroll to position [504, 0]
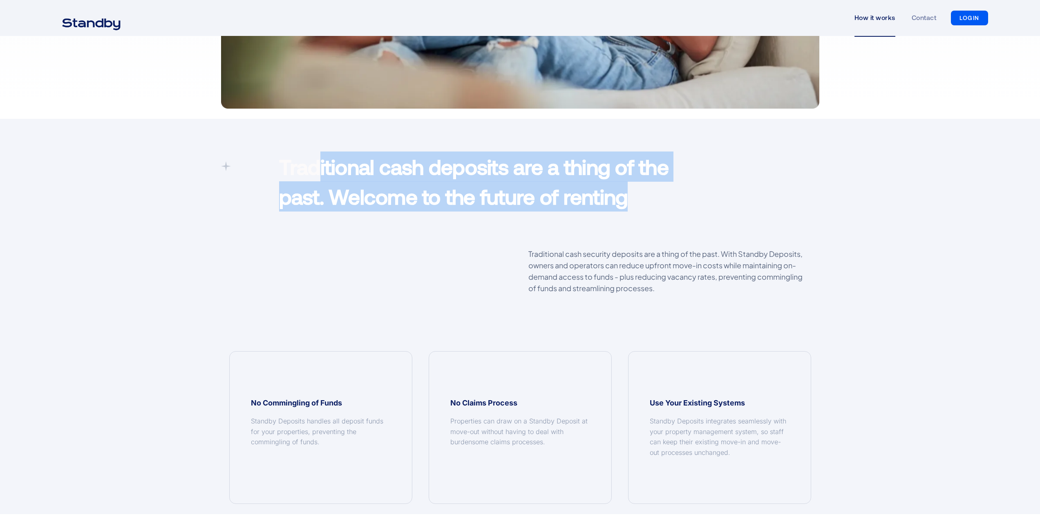
drag, startPoint x: 320, startPoint y: 175, endPoint x: 696, endPoint y: 214, distance: 377.9
click at [696, 214] on div "Traditional cash deposits are a thing of the past. Welcome to the future of ren…" at bounding box center [495, 184] width 449 height 64
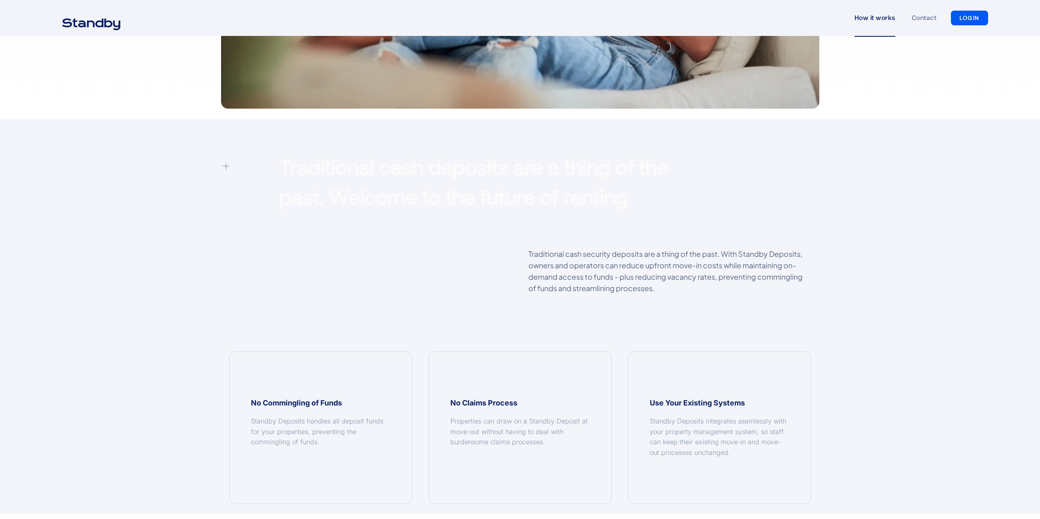
click at [669, 242] on div "Traditional cash deposits are a thing of the past. Welcome to the future of ren…" at bounding box center [520, 328] width 621 height 353
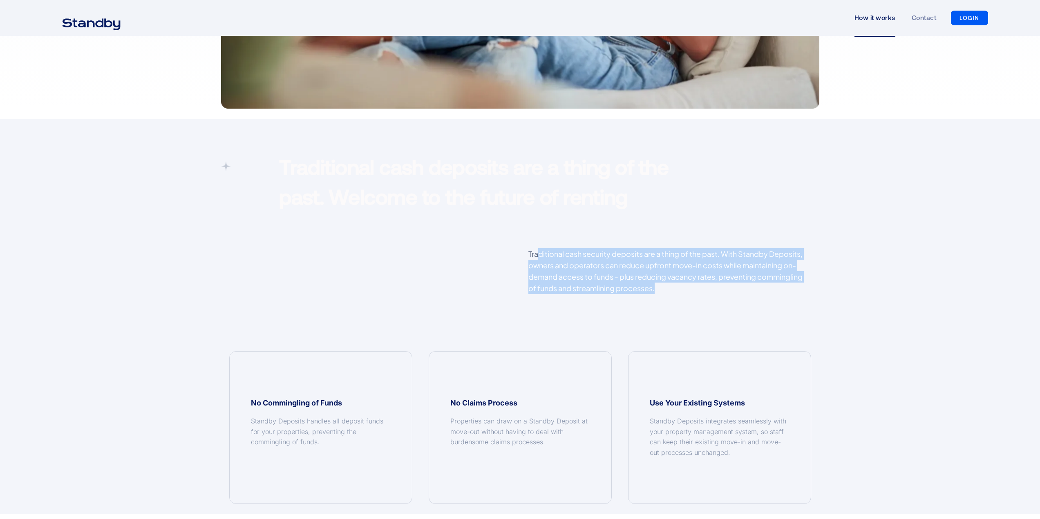
drag, startPoint x: 539, startPoint y: 252, endPoint x: 672, endPoint y: 284, distance: 135.9
click at [672, 284] on p "Traditional cash security deposits are a thing of the past. With Standby Deposi…" at bounding box center [669, 271] width 283 height 46
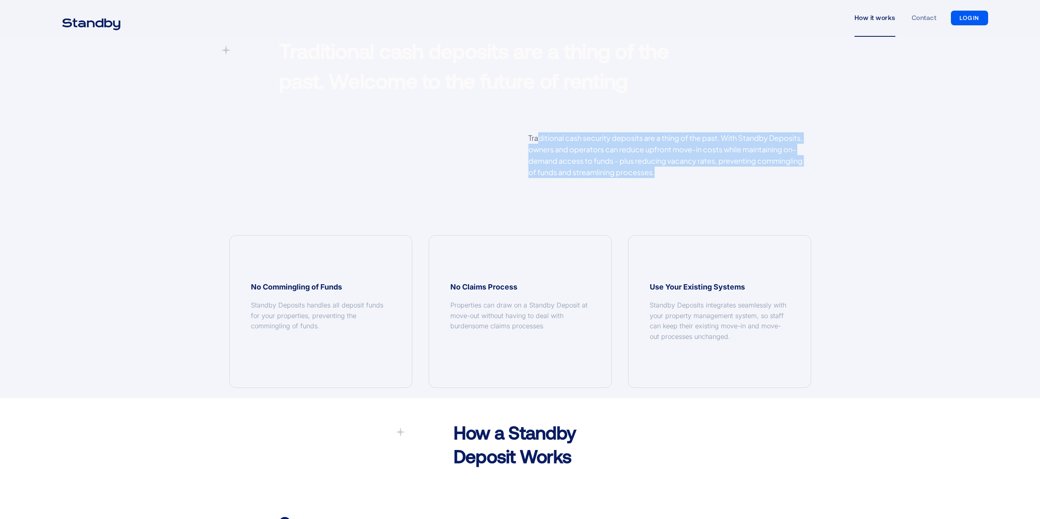
scroll to position [681, 0]
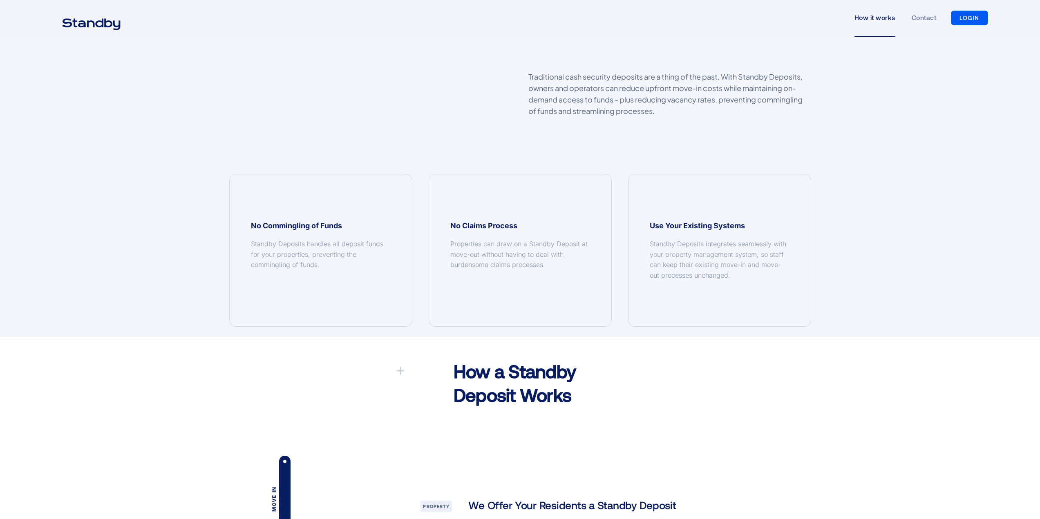
click at [447, 240] on div "No Claims Process Properties can draw on a Standby Deposit at move-out without …" at bounding box center [520, 250] width 182 height 152
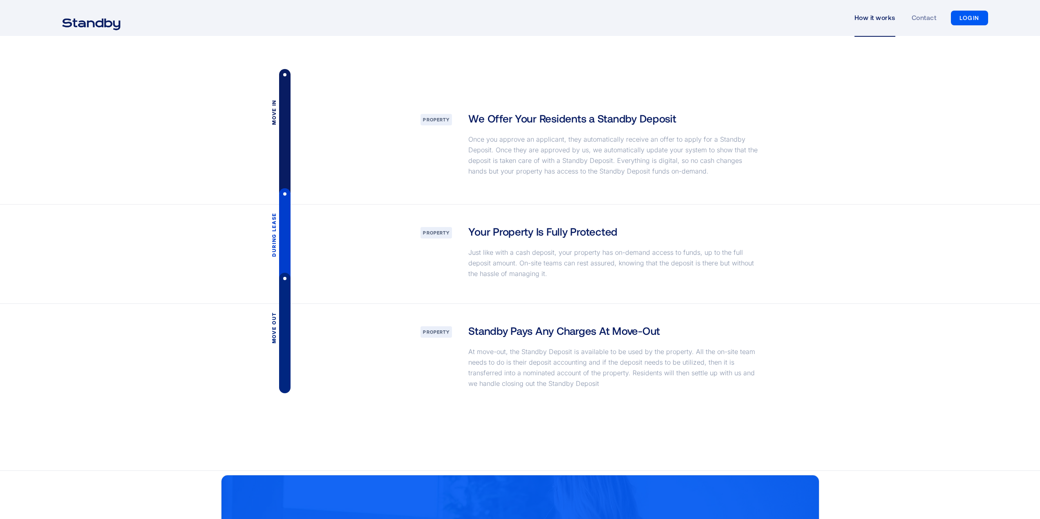
scroll to position [1062, 0]
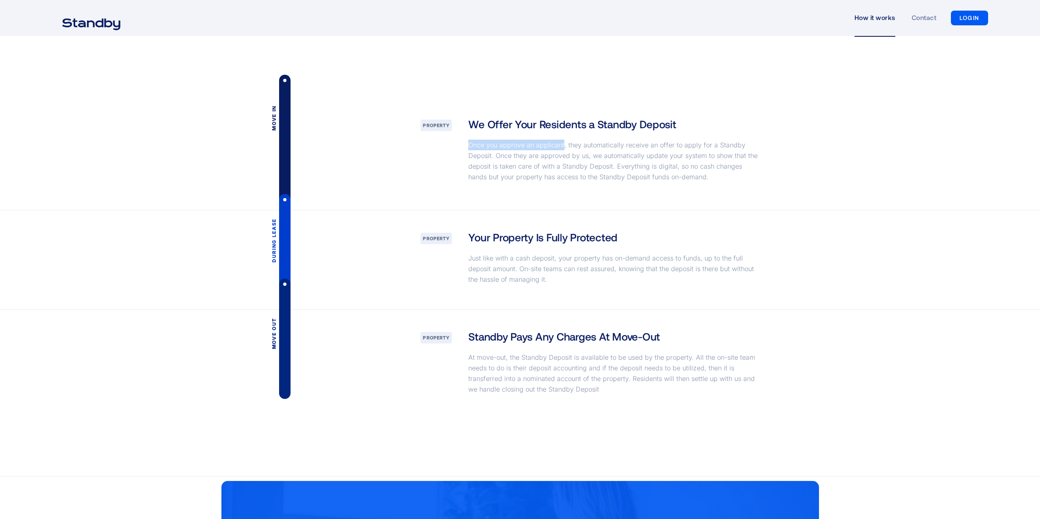
drag, startPoint x: 467, startPoint y: 143, endPoint x: 563, endPoint y: 146, distance: 96.0
click at [563, 146] on div "We Offer Your Residents a Standby Deposit Once you approve an applicant, they a…" at bounding box center [614, 154] width 309 height 74
click at [359, 185] on div "Move in" at bounding box center [316, 153] width 90 height 113
click at [614, 290] on div "During lease Property Your Property Is Fully Protected Just like with a cash de…" at bounding box center [520, 259] width 598 height 99
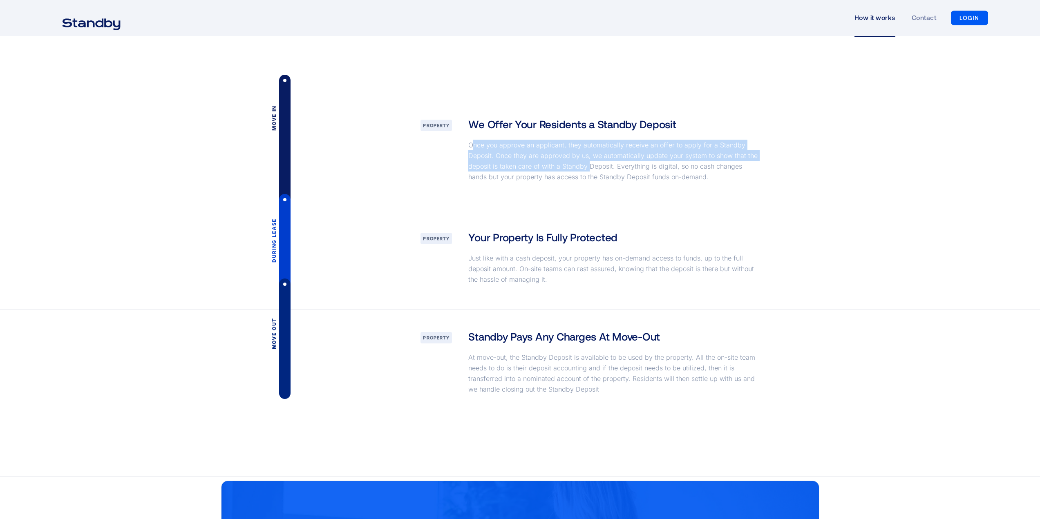
drag, startPoint x: 484, startPoint y: 151, endPoint x: 589, endPoint y: 162, distance: 104.8
click at [589, 162] on p "Once you approve an applicant, they automatically receive an offer to apply for…" at bounding box center [614, 161] width 293 height 42
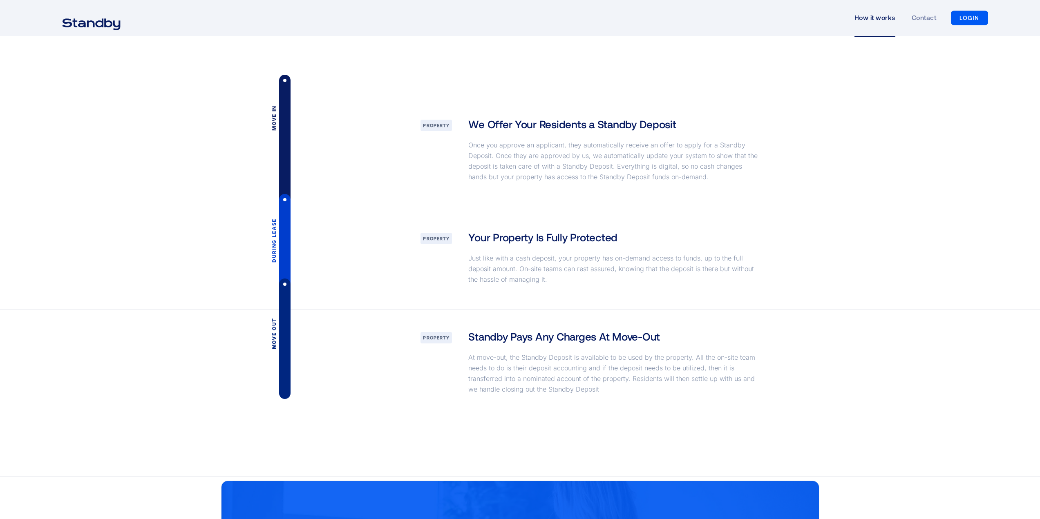
click at [507, 132] on div "We Offer Your Residents a Standby Deposit Once you approve an applicant, they a…" at bounding box center [614, 154] width 309 height 74
drag, startPoint x: 472, startPoint y: 123, endPoint x: 666, endPoint y: 135, distance: 194.0
click at [666, 135] on div "We Offer Your Residents a Standby Deposit Once you approve an applicant, they a…" at bounding box center [614, 154] width 309 height 74
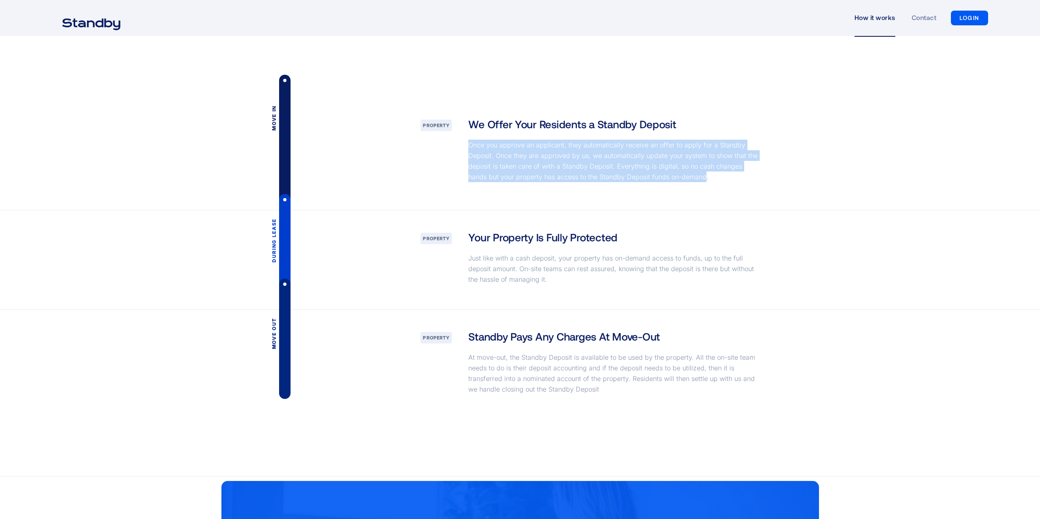
drag, startPoint x: 467, startPoint y: 144, endPoint x: 683, endPoint y: 182, distance: 219.0
click at [683, 182] on div "We Offer Your Residents a Standby Deposit Once you approve an applicant, they a…" at bounding box center [614, 154] width 309 height 74
click at [683, 182] on p "Once you approve an applicant, they automatically receive an offer to apply for…" at bounding box center [614, 161] width 293 height 42
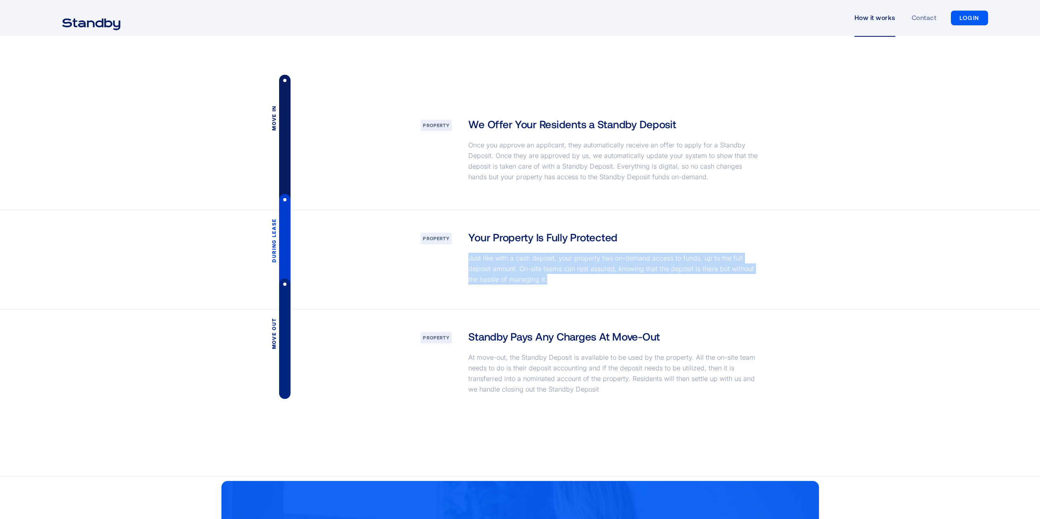
drag, startPoint x: 467, startPoint y: 257, endPoint x: 545, endPoint y: 281, distance: 82.4
click at [545, 281] on div "Your Property Is Fully Protected Just like with a cash deposit, your property h…" at bounding box center [614, 260] width 309 height 60
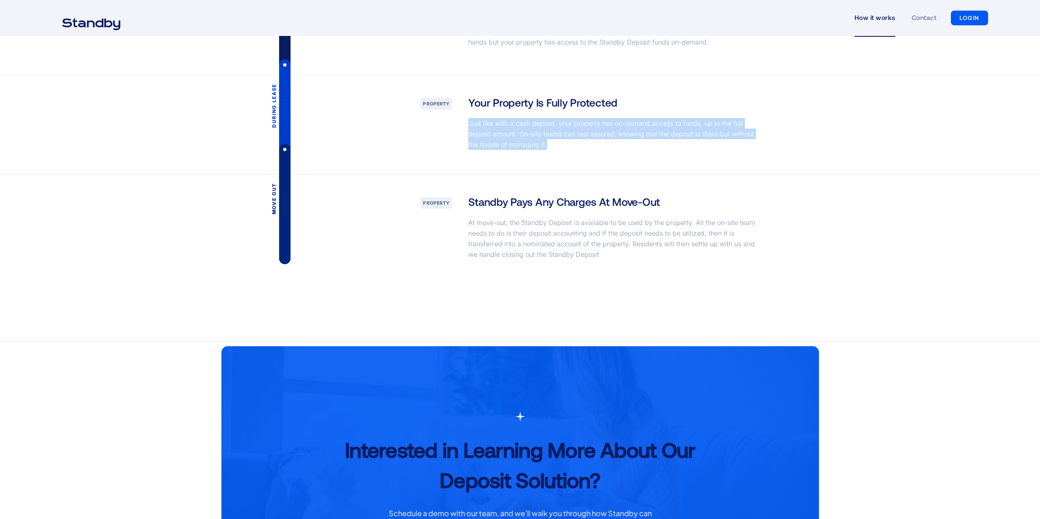
scroll to position [1185, 0]
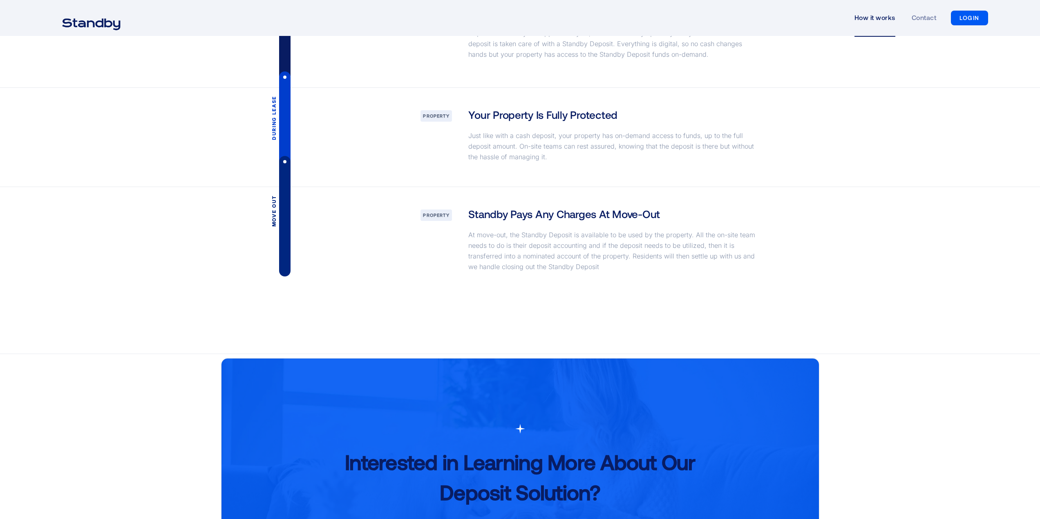
click at [511, 242] on p "At move-out, the Standby Deposit is available to be used by the property. All t…" at bounding box center [614, 251] width 293 height 42
drag, startPoint x: 466, startPoint y: 234, endPoint x: 527, endPoint y: 238, distance: 60.6
click at [527, 238] on div "Standby Pays Any Charges At Move-Out At move-out, the Standby Deposit is availa…" at bounding box center [614, 242] width 309 height 70
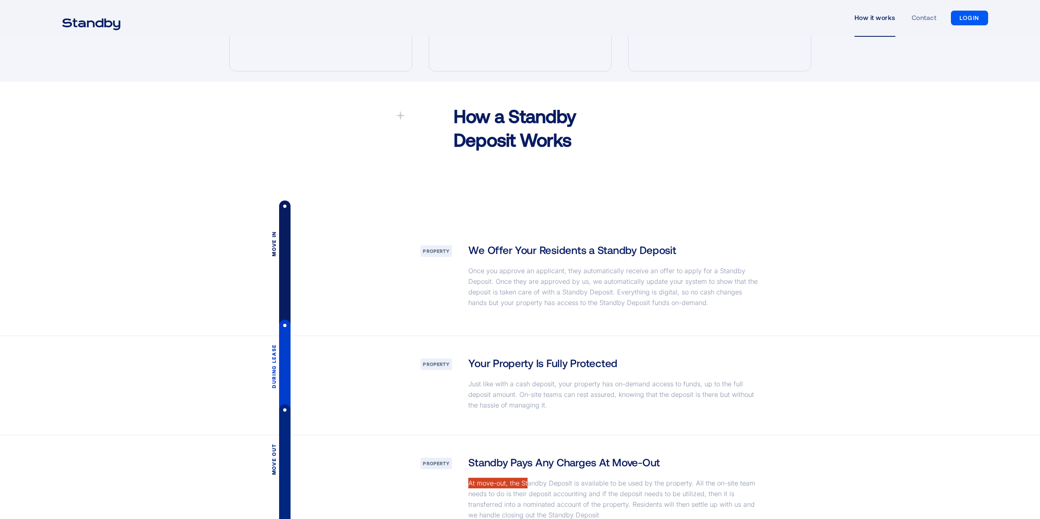
scroll to position [953, 0]
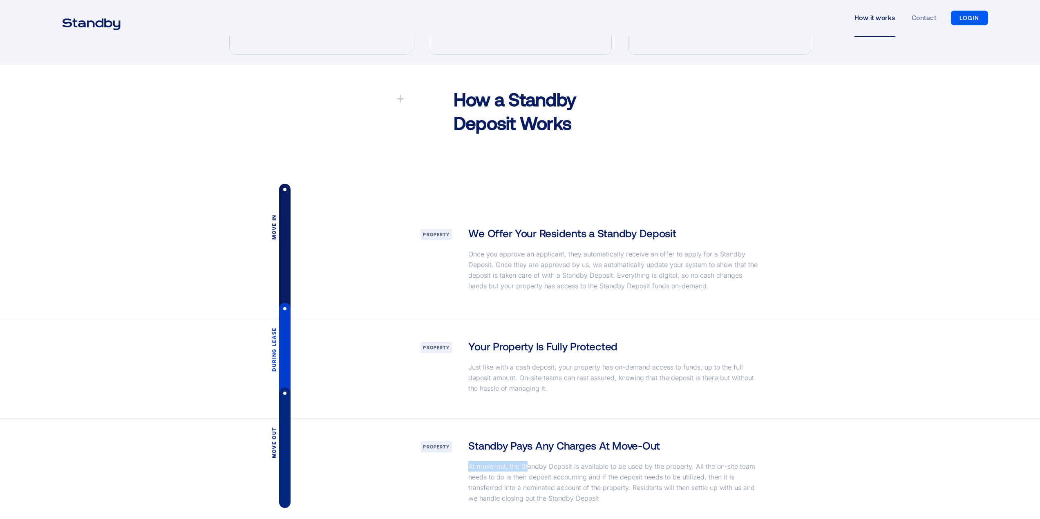
click at [458, 393] on div "During lease Property Your Property Is Fully Protected Just like with a cash de…" at bounding box center [520, 368] width 598 height 99
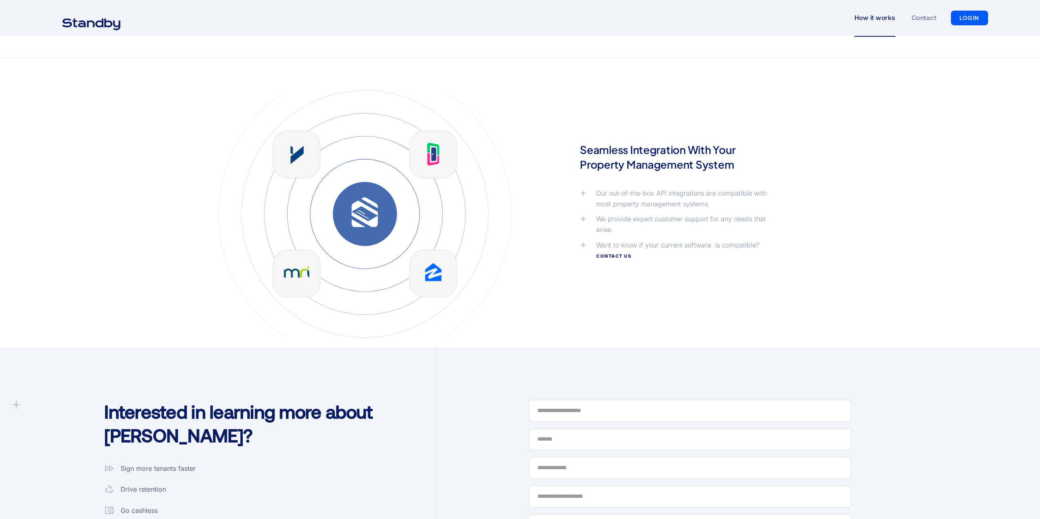
scroll to position [2056, 0]
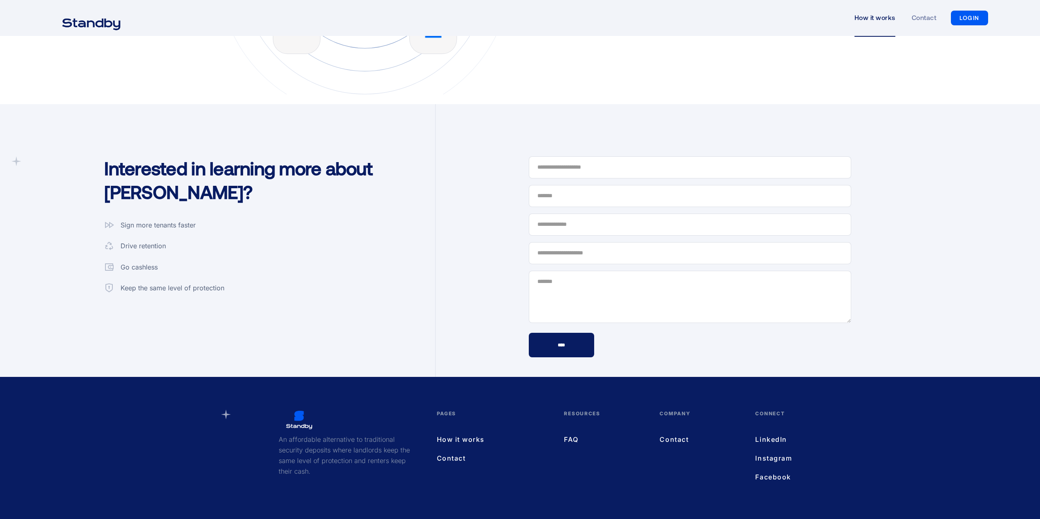
click at [189, 225] on div "Sign more tenants faster" at bounding box center [158, 225] width 75 height 11
click at [144, 250] on div "Drive retention" at bounding box center [143, 246] width 45 height 11
click at [144, 263] on div "Go cashless" at bounding box center [139, 267] width 37 height 11
click at [165, 286] on div "Keep the same level of protection" at bounding box center [173, 288] width 104 height 11
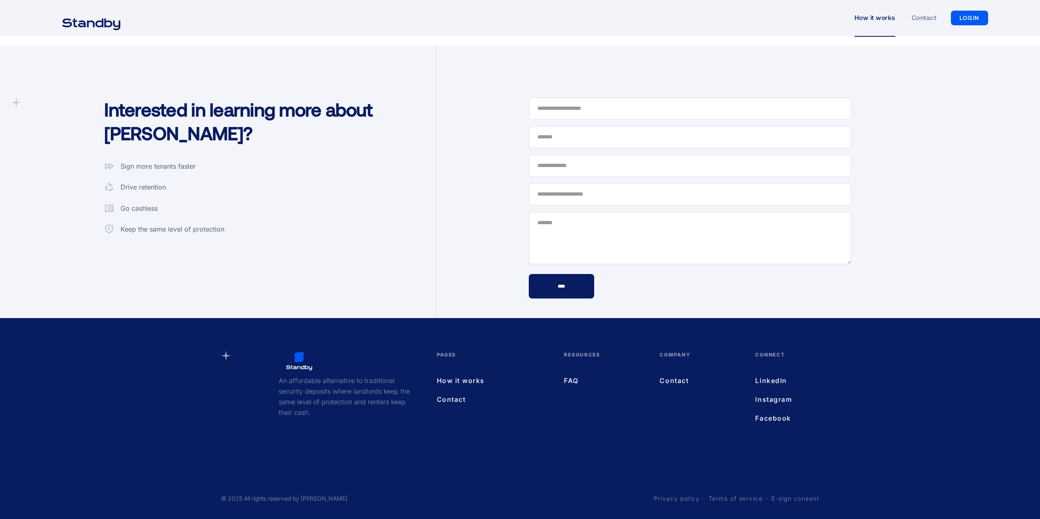
scroll to position [1661, 0]
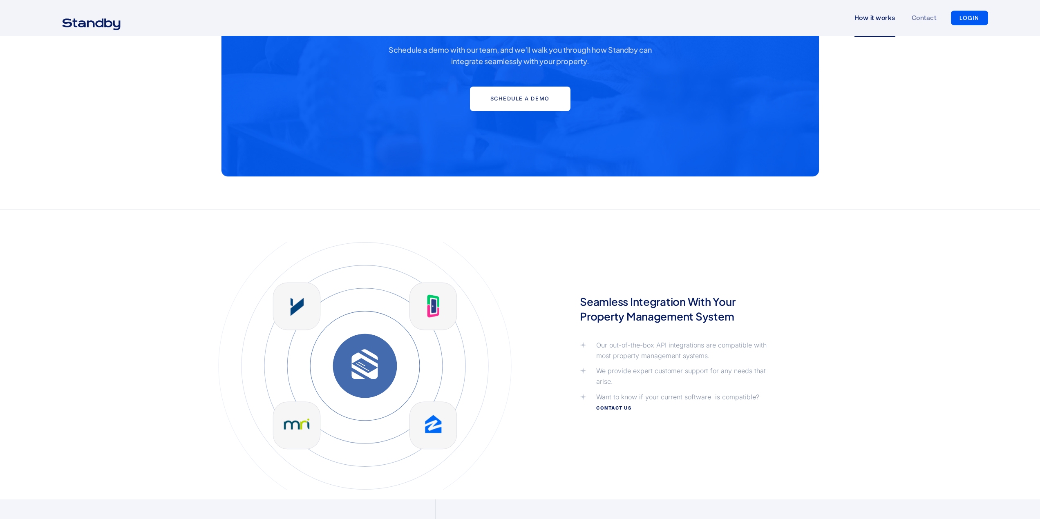
drag, startPoint x: 1038, startPoint y: 330, endPoint x: 1038, endPoint y: 325, distance: 4.5
click at [1038, 325] on div "Seamless Integration With Your Property Management System Our out-of-the-box AP…" at bounding box center [520, 355] width 1040 height 290
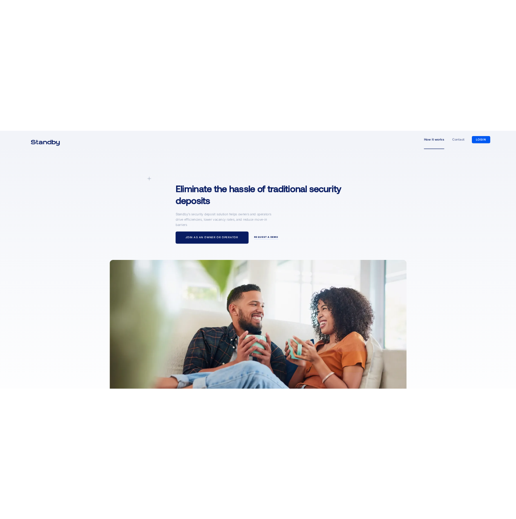
scroll to position [0, 0]
